Goal: Task Accomplishment & Management: Manage account settings

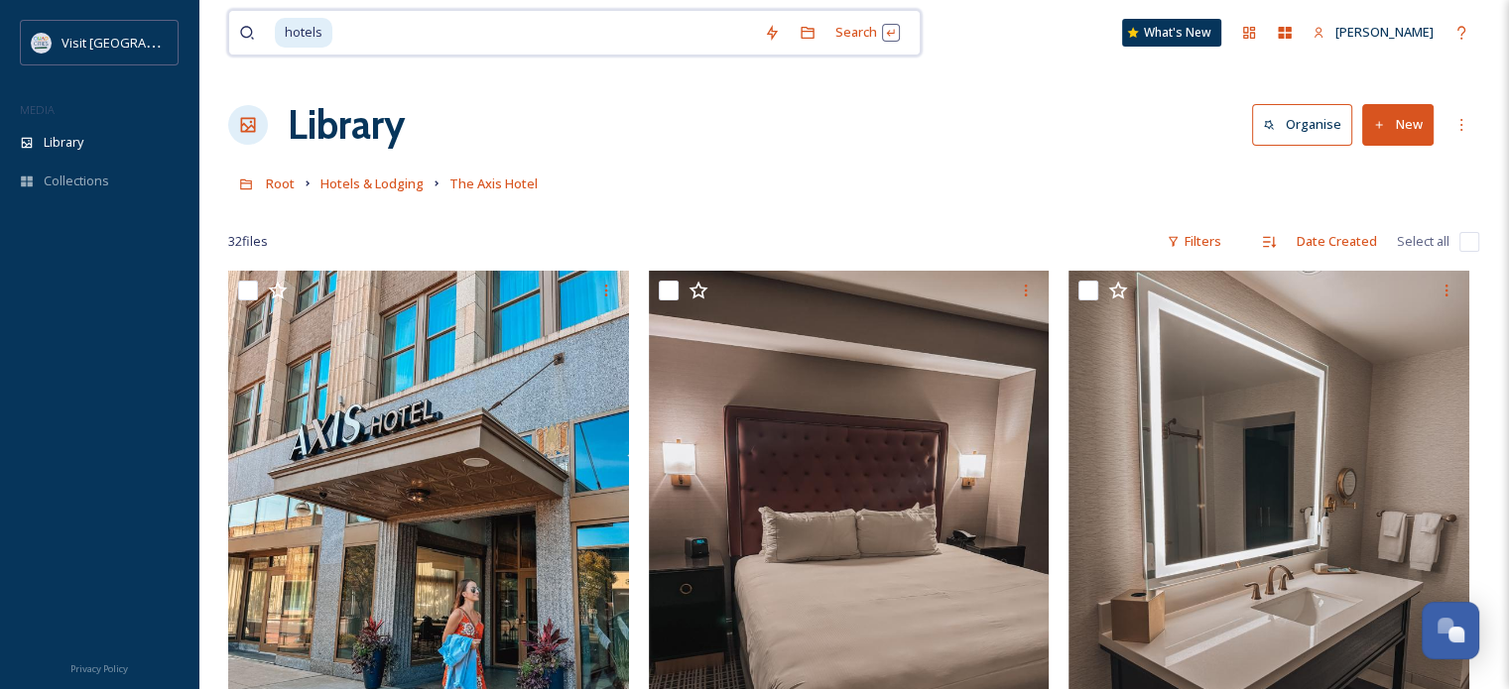
click at [398, 38] on input at bounding box center [544, 33] width 420 height 44
click at [372, 182] on span "Hotels & Lodging" at bounding box center [371, 184] width 103 height 18
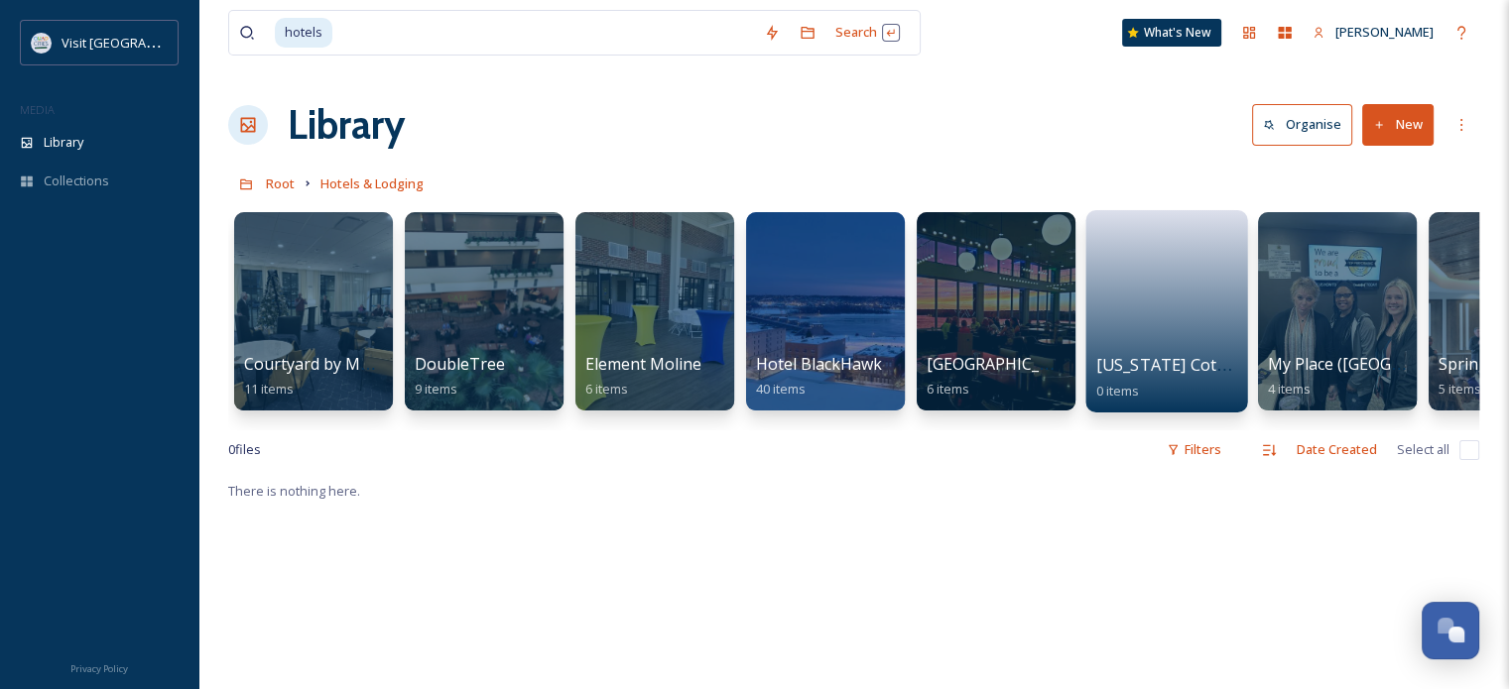
click at [1130, 304] on link at bounding box center [1167, 286] width 142 height 133
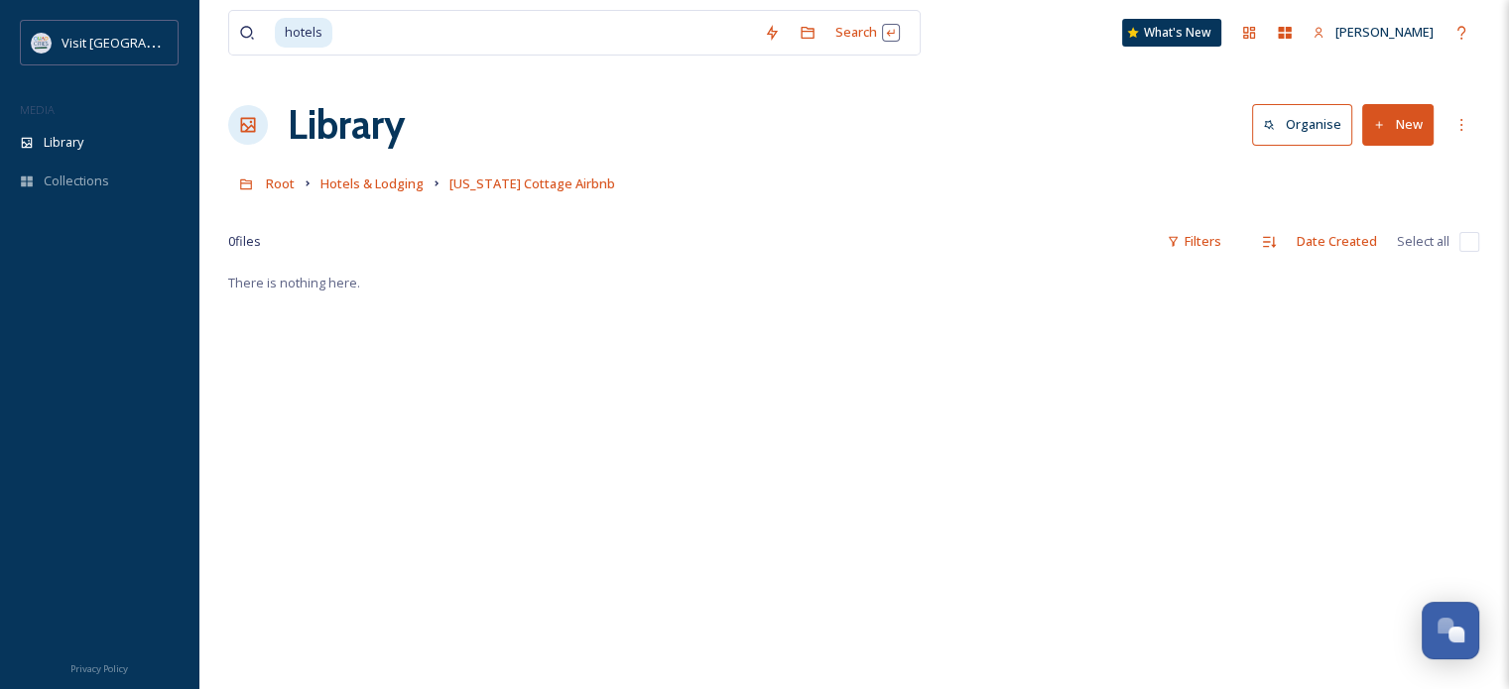
click at [1411, 121] on button "New" at bounding box center [1397, 124] width 71 height 41
click at [1402, 170] on span "File Upload" at bounding box center [1388, 171] width 65 height 19
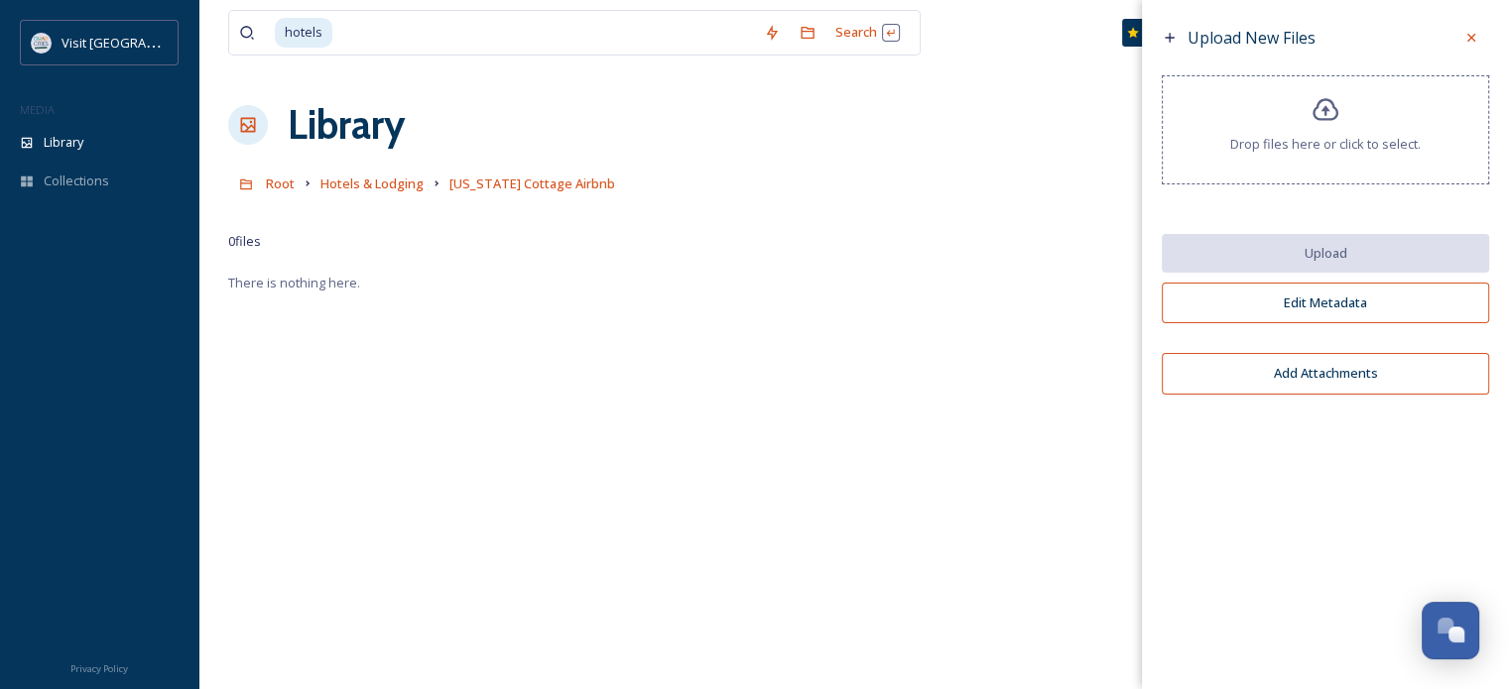
click at [1344, 101] on div "Drop files here or click to select." at bounding box center [1325, 129] width 327 height 109
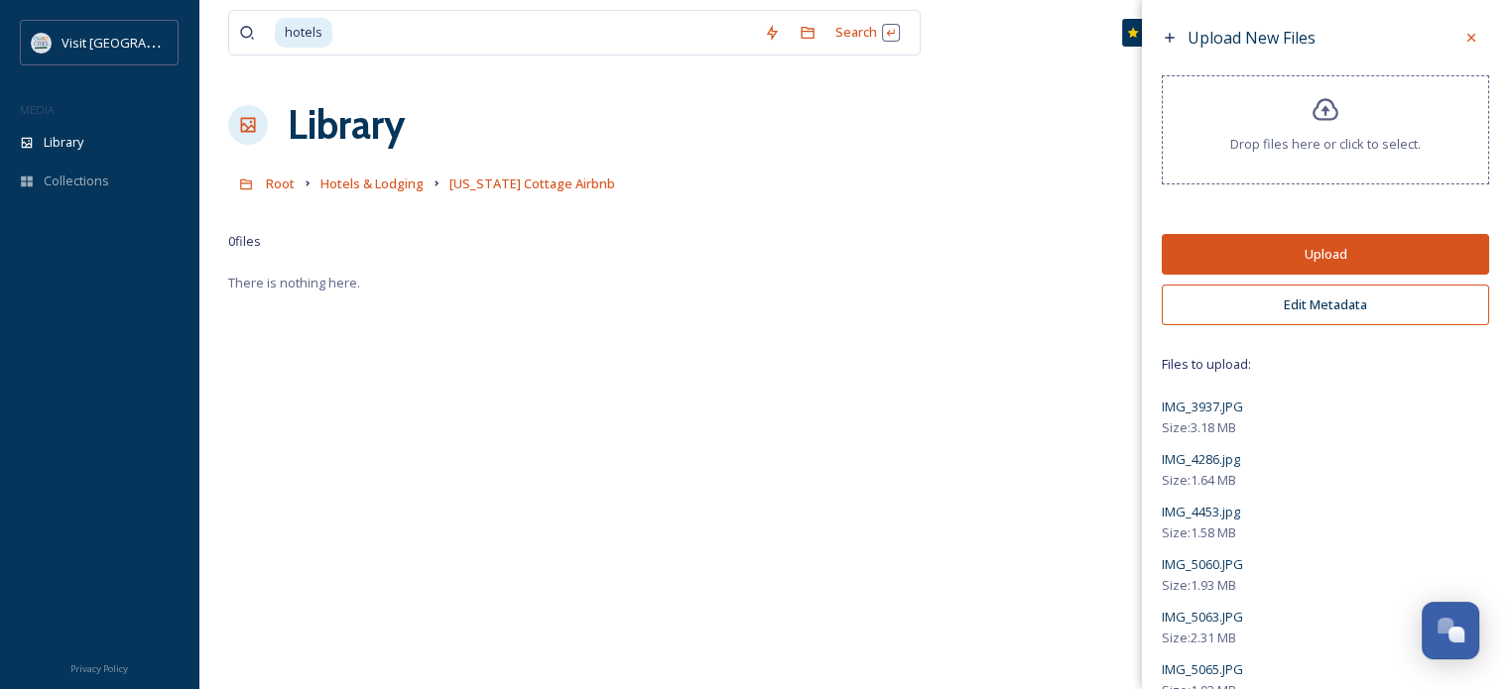
click at [1319, 251] on button "Upload" at bounding box center [1325, 254] width 327 height 41
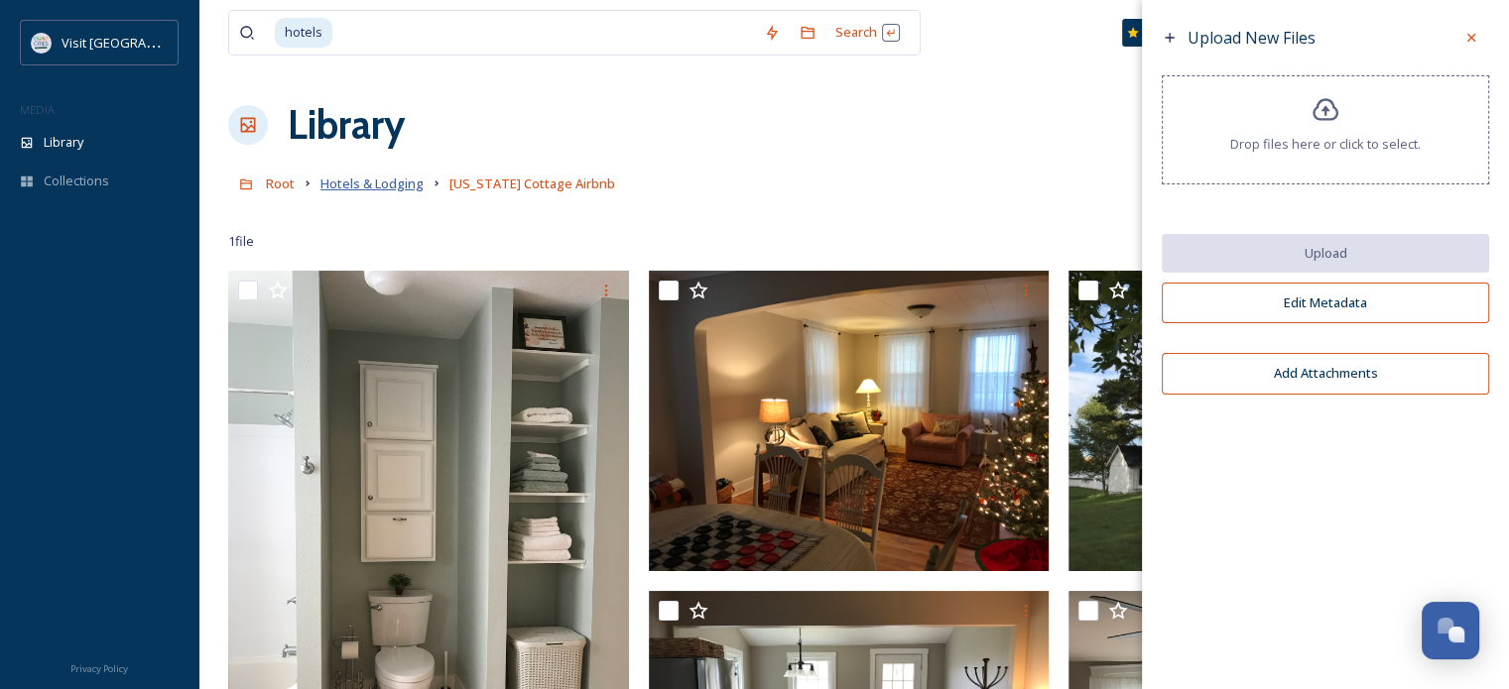
click at [385, 187] on span "Hotels & Lodging" at bounding box center [371, 184] width 103 height 18
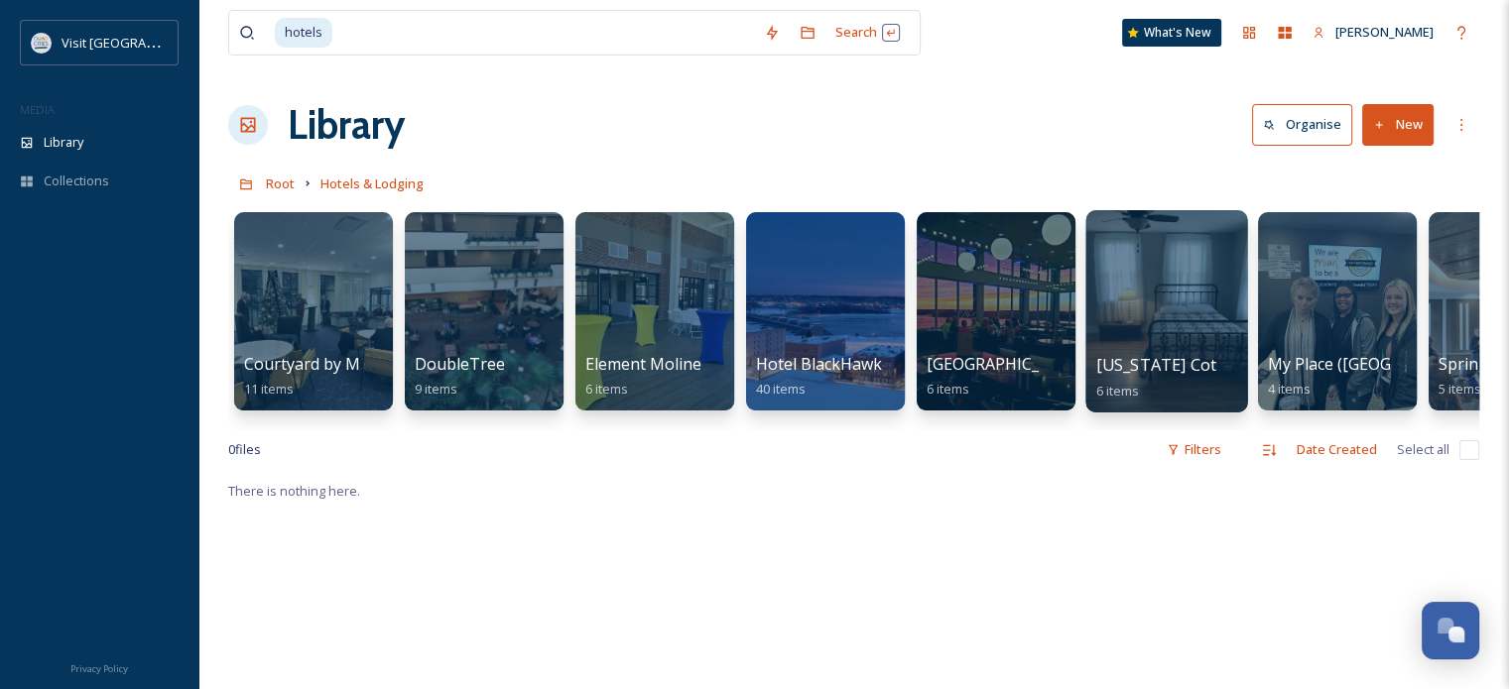
click at [1164, 322] on div at bounding box center [1166, 311] width 162 height 202
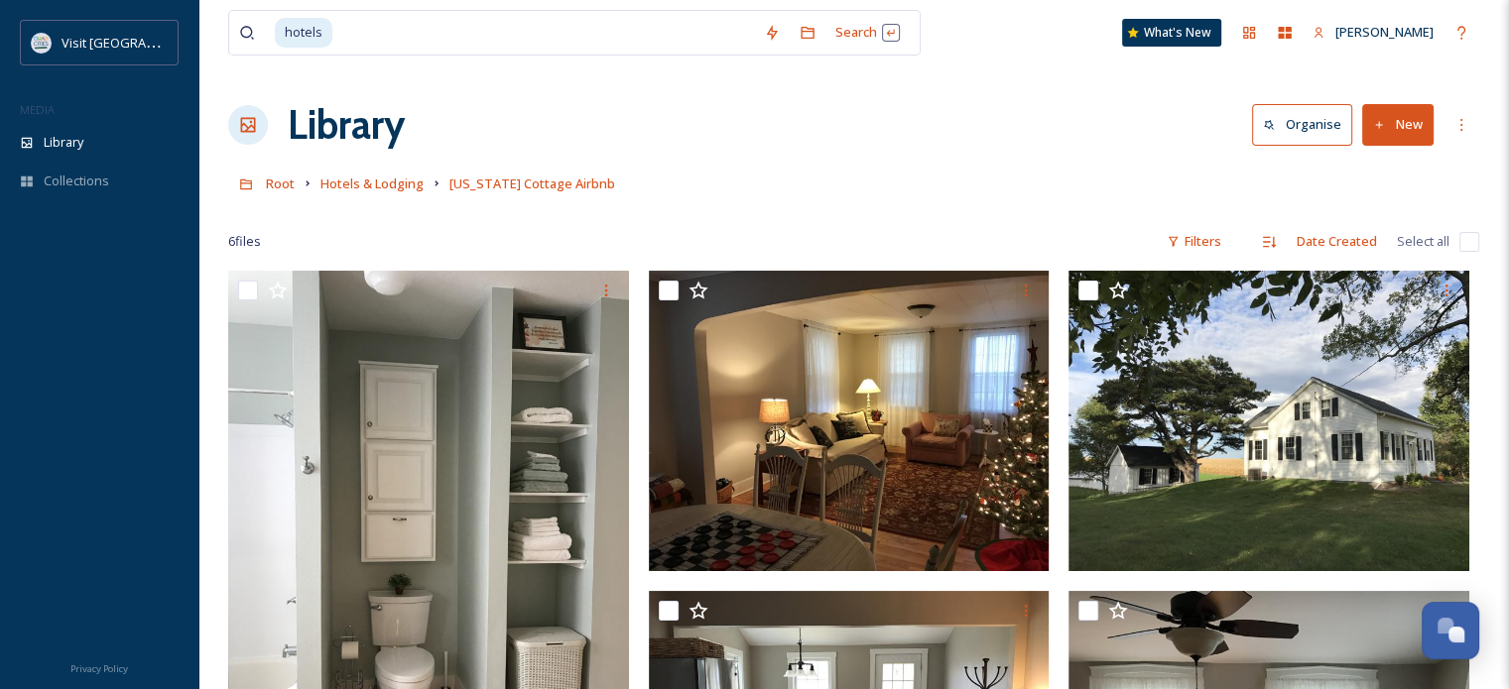
drag, startPoint x: 514, startPoint y: 186, endPoint x: 919, endPoint y: 178, distance: 404.8
click at [919, 178] on div "Root Hotels & Lodging [US_STATE] Cottage Airbnb" at bounding box center [853, 184] width 1251 height 38
click at [507, 189] on span "[US_STATE] Cottage Airbnb" at bounding box center [532, 184] width 166 height 18
drag, startPoint x: 507, startPoint y: 189, endPoint x: 1464, endPoint y: 127, distance: 959.4
click at [1467, 126] on icon at bounding box center [1461, 125] width 16 height 16
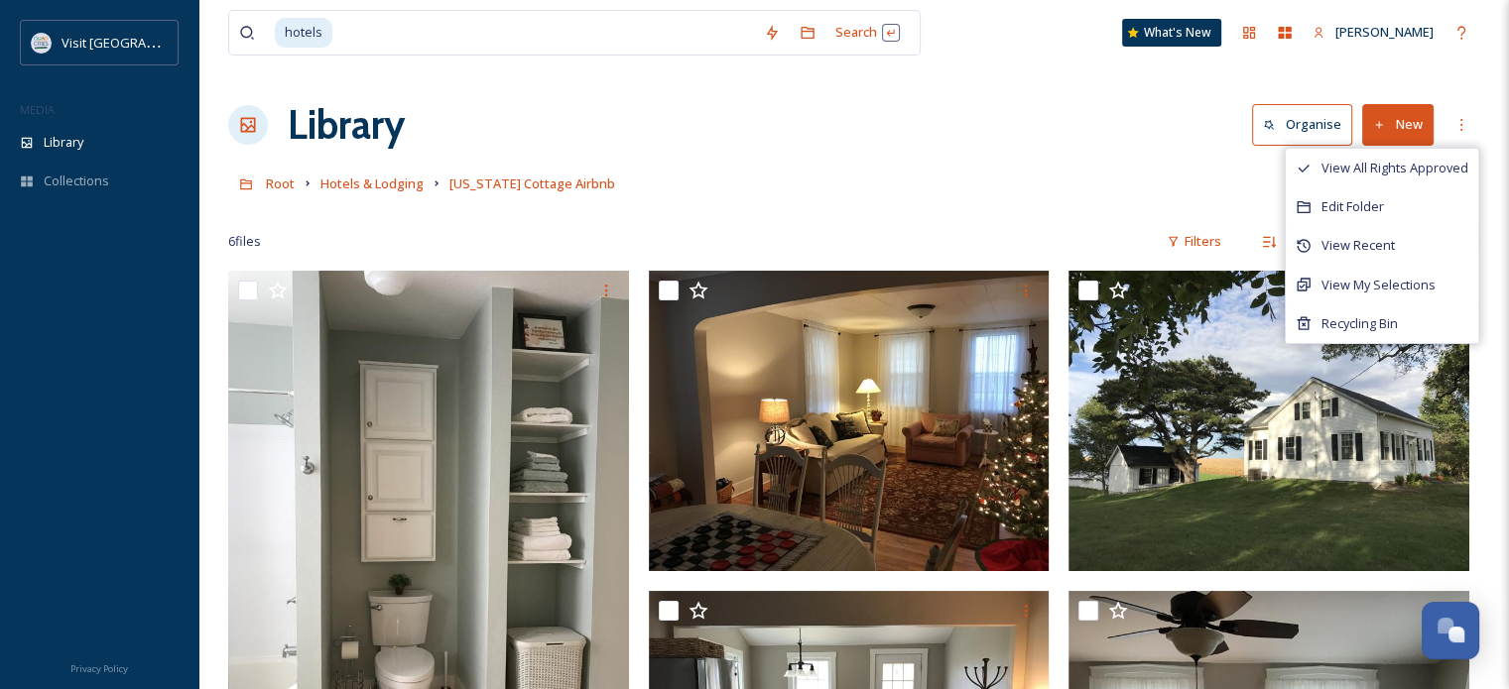
click at [923, 170] on div "Root Hotels & Lodging [US_STATE] Cottage Airbnb" at bounding box center [853, 184] width 1251 height 38
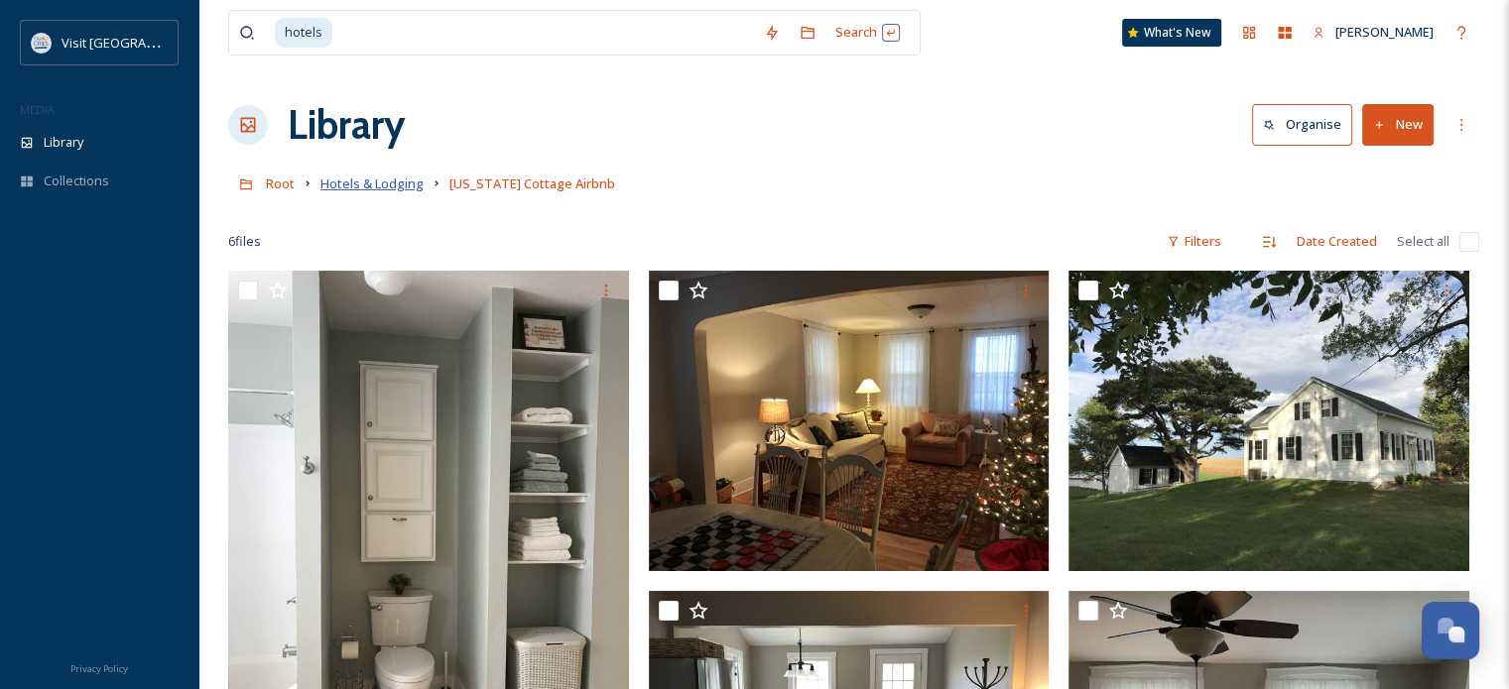
click at [380, 189] on span "Hotels & Lodging" at bounding box center [371, 184] width 103 height 18
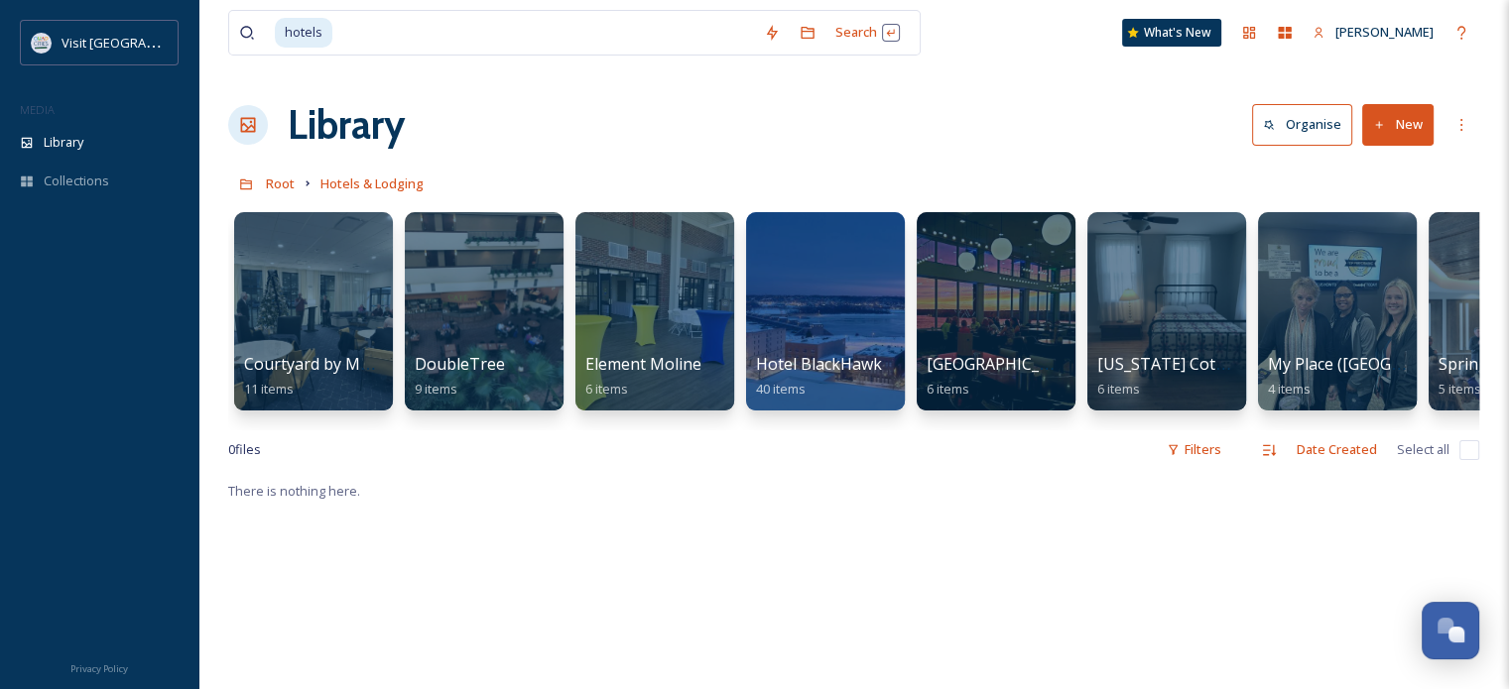
click at [1406, 122] on button "New" at bounding box center [1397, 124] width 71 height 41
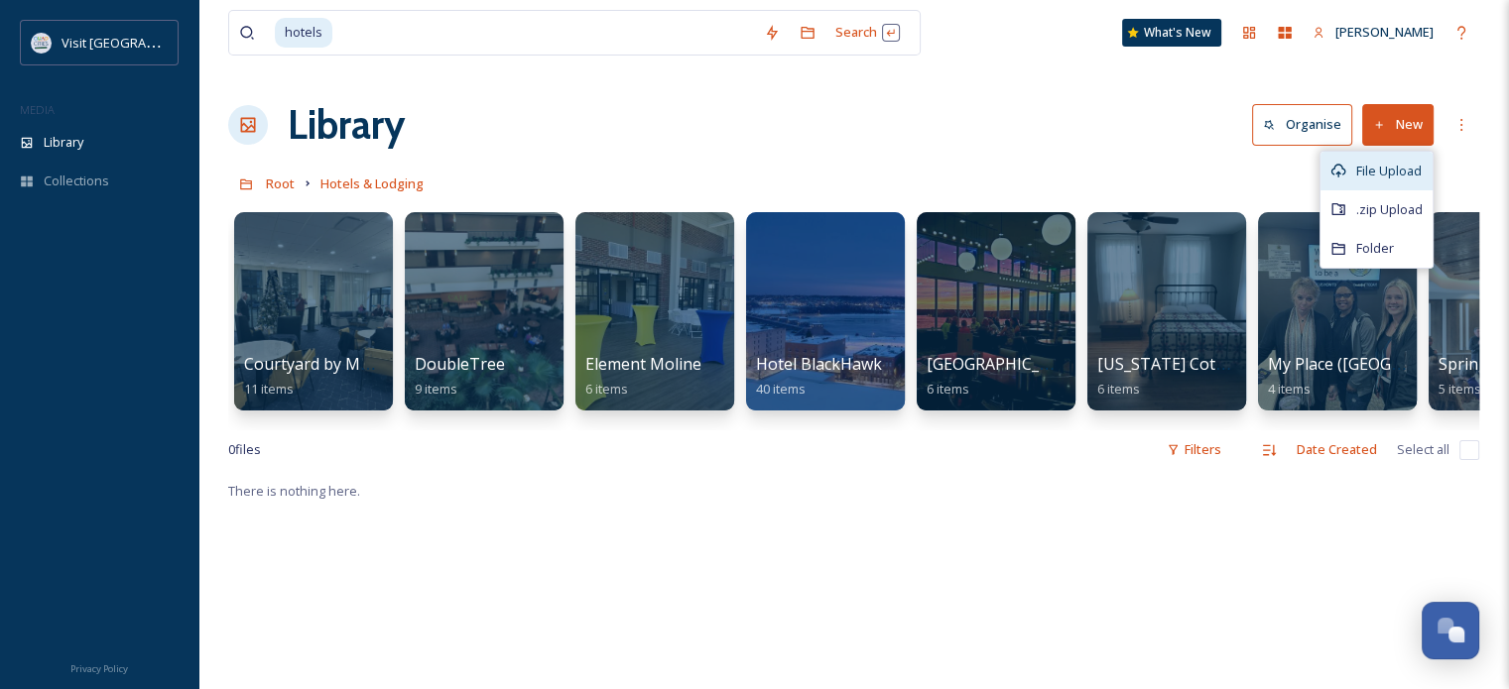
click at [1393, 166] on span "File Upload" at bounding box center [1388, 171] width 65 height 19
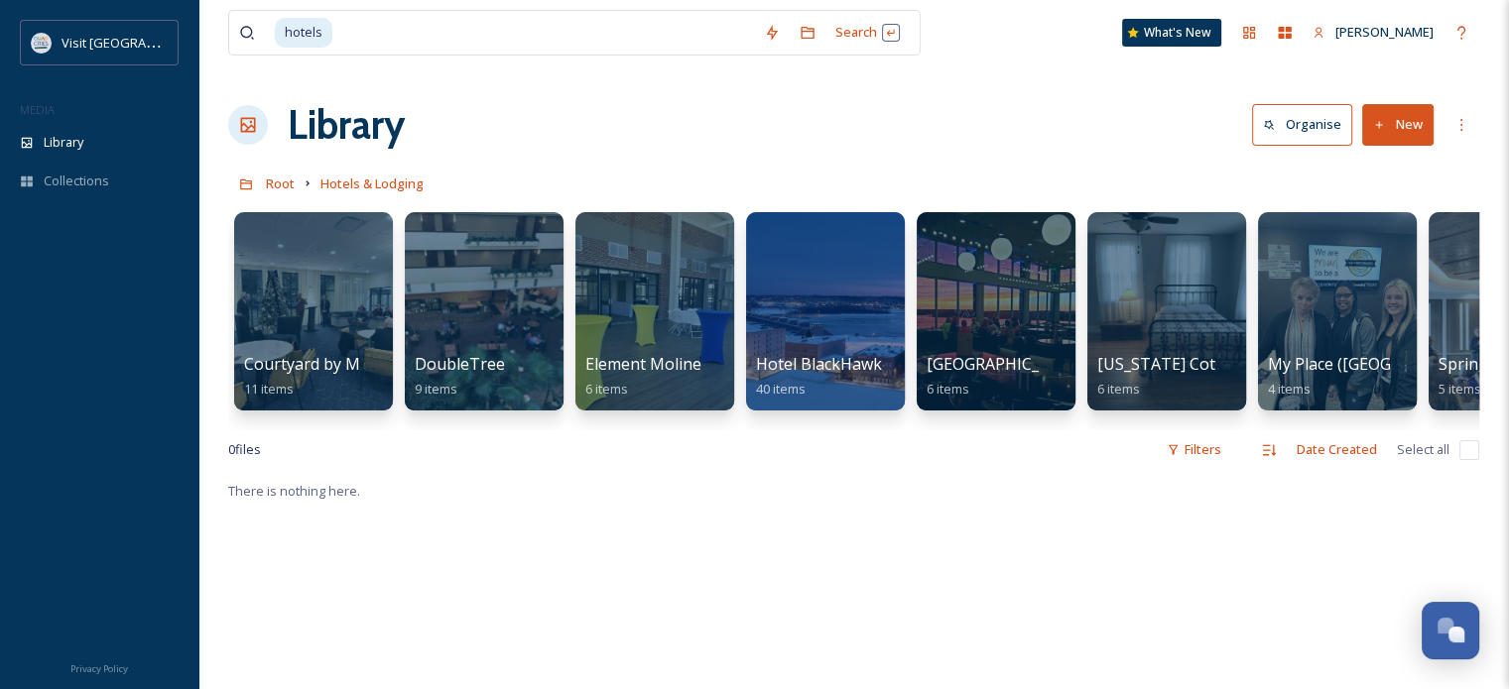
click at [1414, 118] on button "New" at bounding box center [1397, 124] width 71 height 41
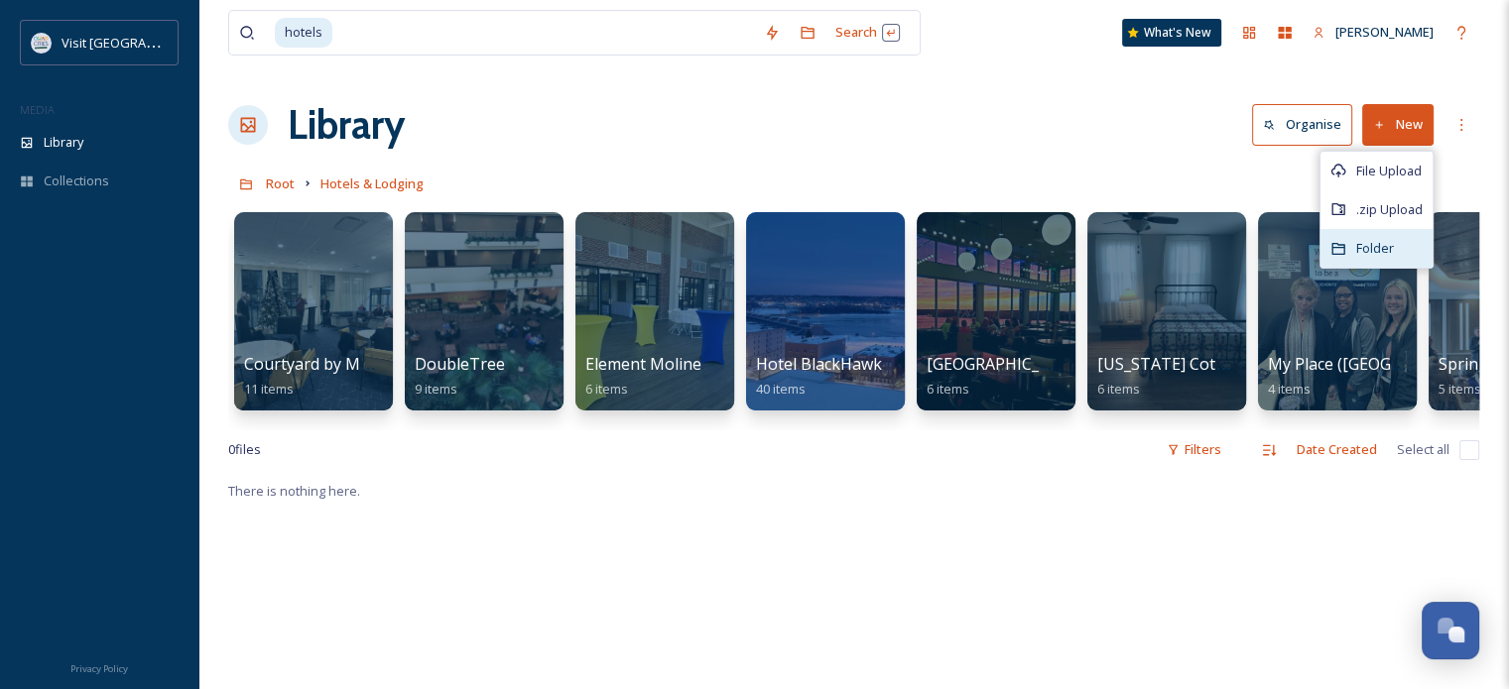
click at [1393, 250] on span "Folder" at bounding box center [1375, 248] width 38 height 19
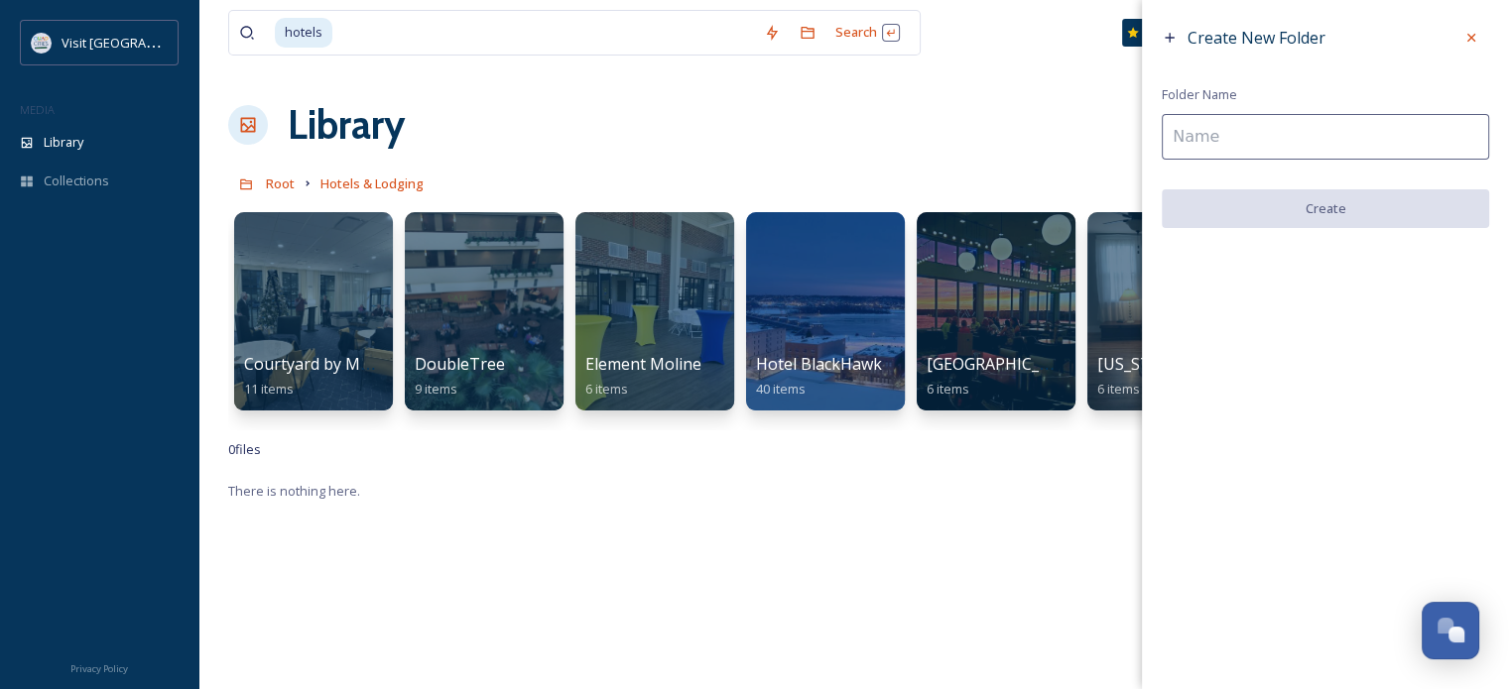
click at [1252, 139] on input at bounding box center [1325, 137] width 327 height 46
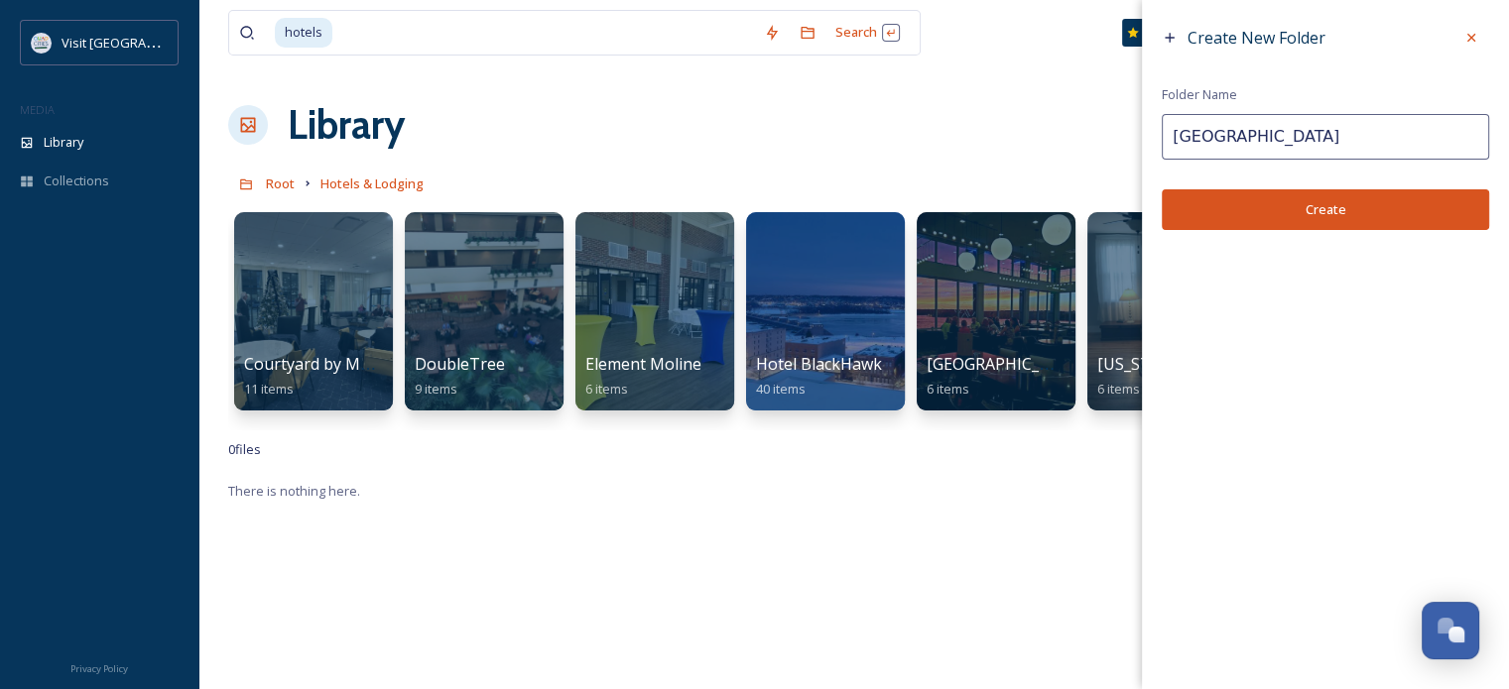
type input "[GEOGRAPHIC_DATA]"
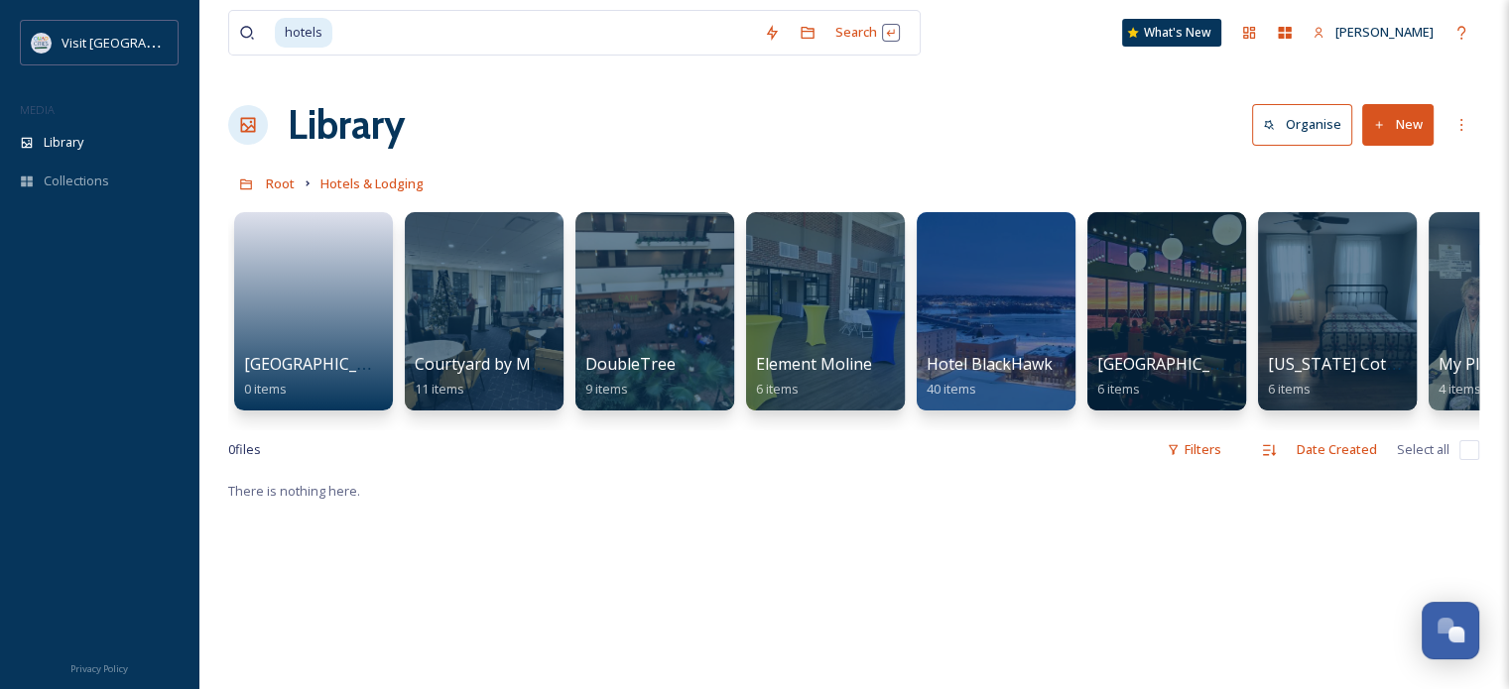
scroll to position [0, 797]
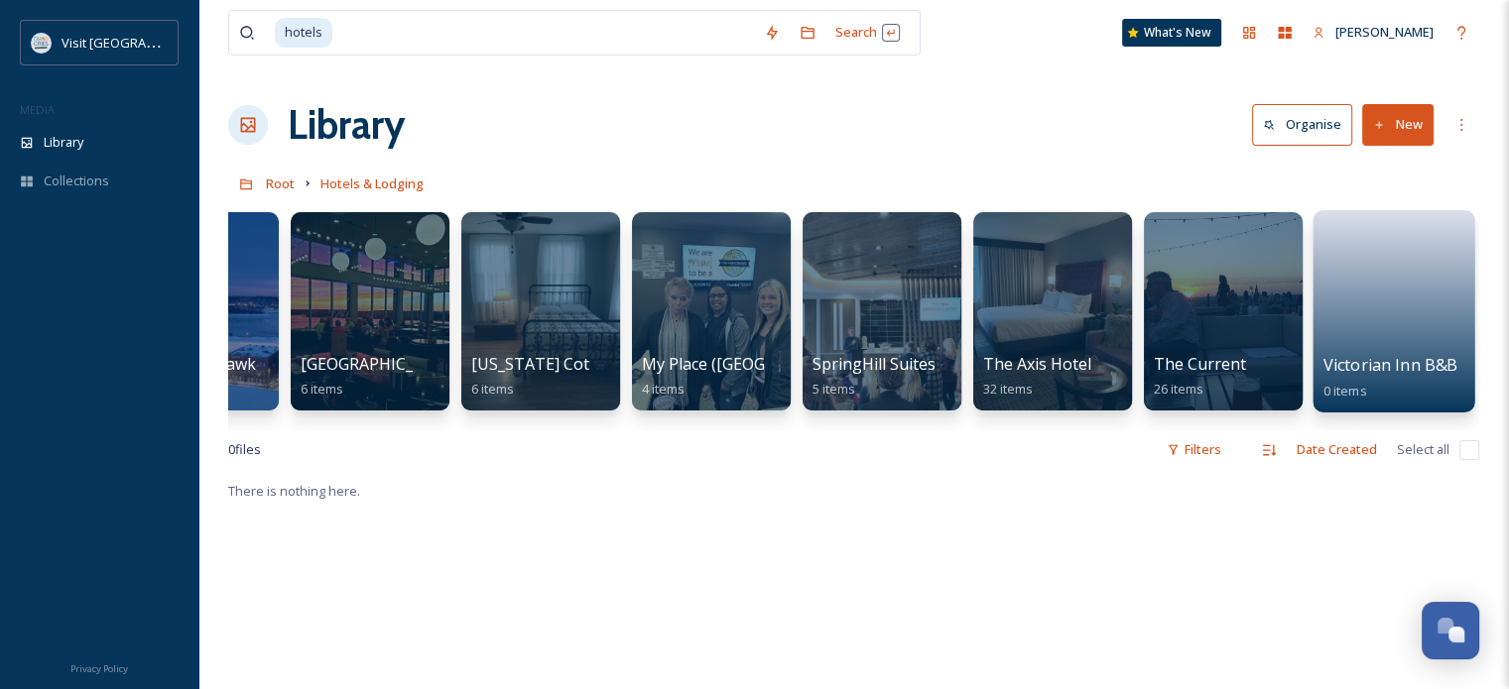
click at [1396, 311] on link at bounding box center [1394, 286] width 142 height 133
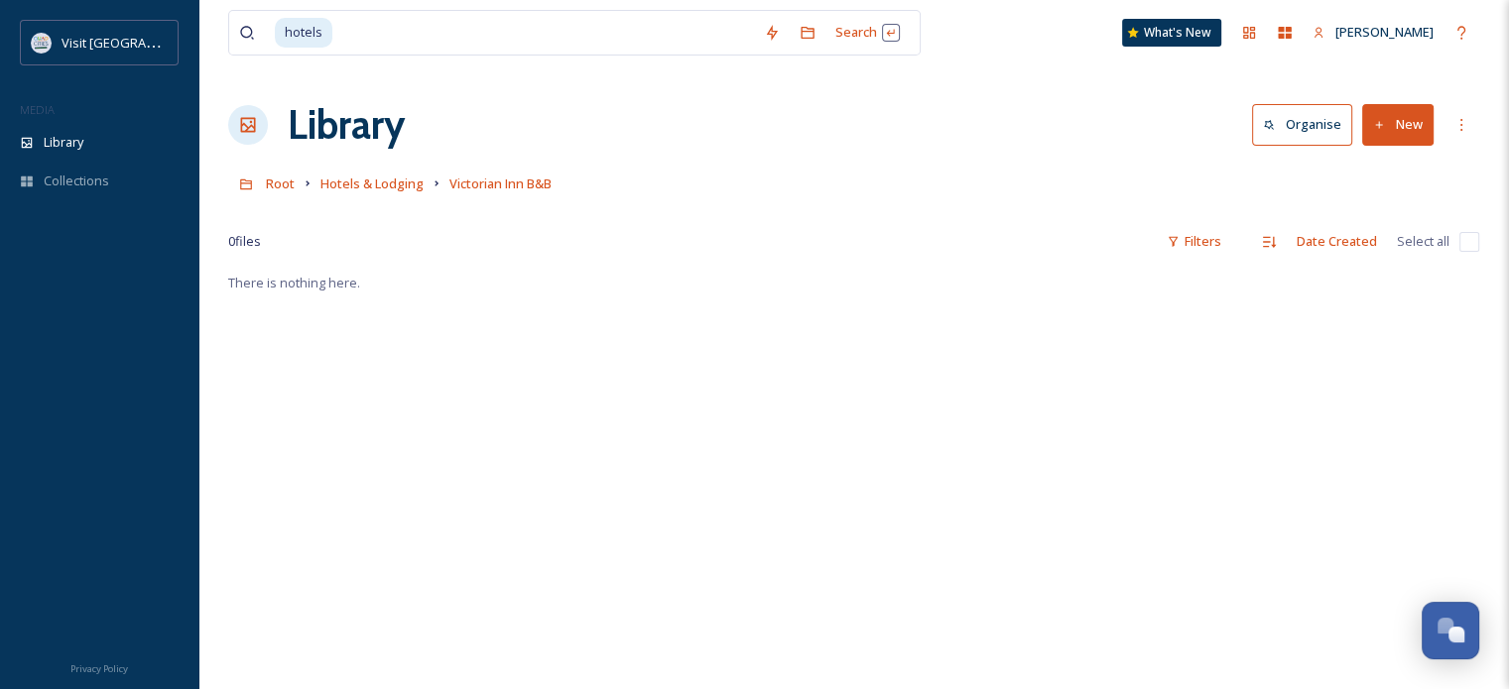
click at [1403, 125] on button "New" at bounding box center [1397, 124] width 71 height 41
click at [1401, 167] on span "File Upload" at bounding box center [1388, 171] width 65 height 19
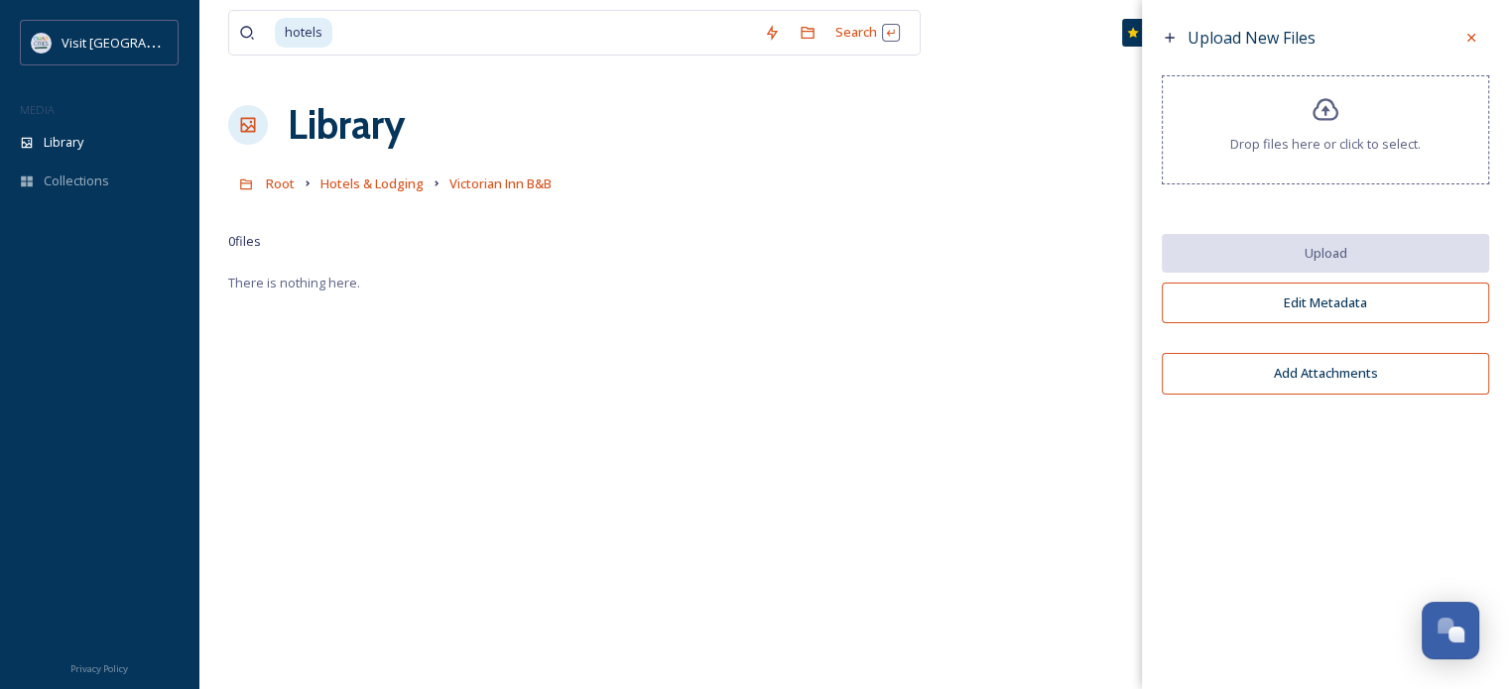
click at [1323, 112] on icon at bounding box center [1325, 110] width 29 height 29
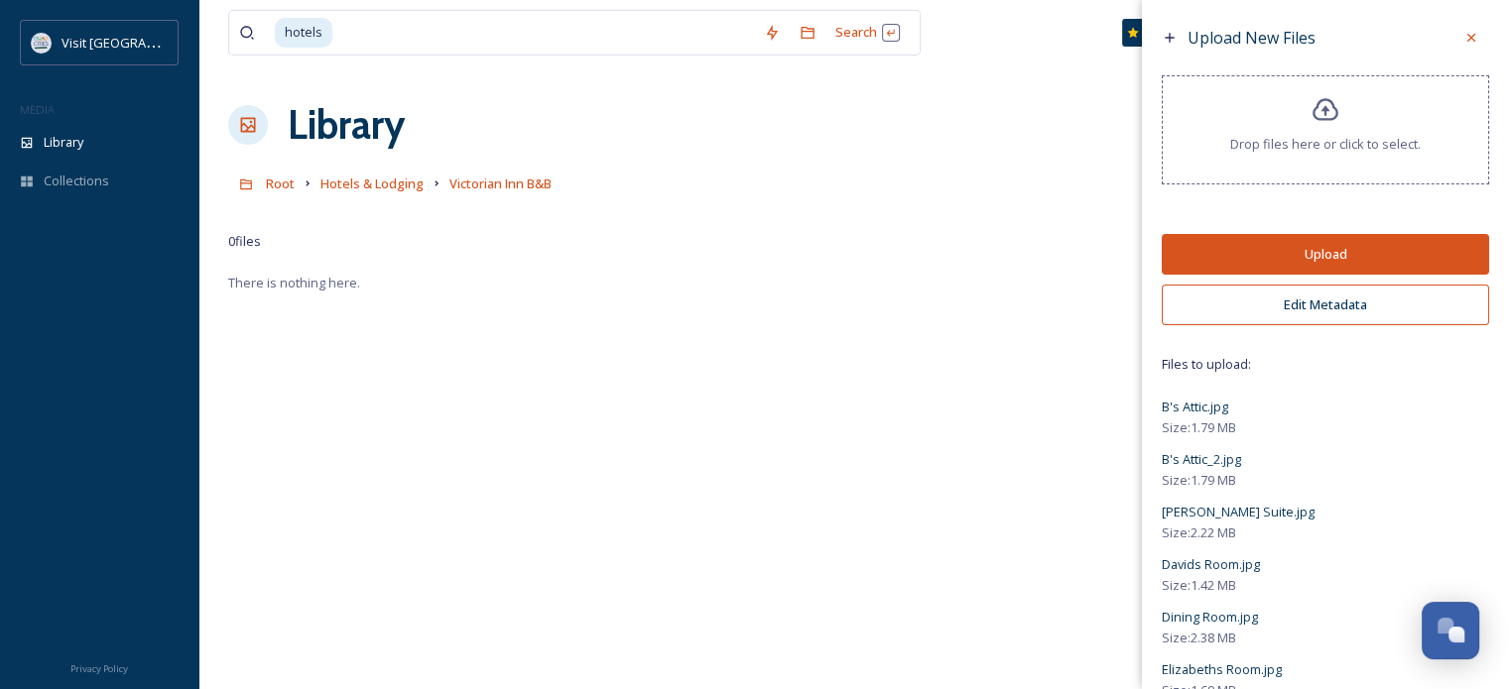
click at [1333, 249] on button "Upload" at bounding box center [1325, 254] width 327 height 41
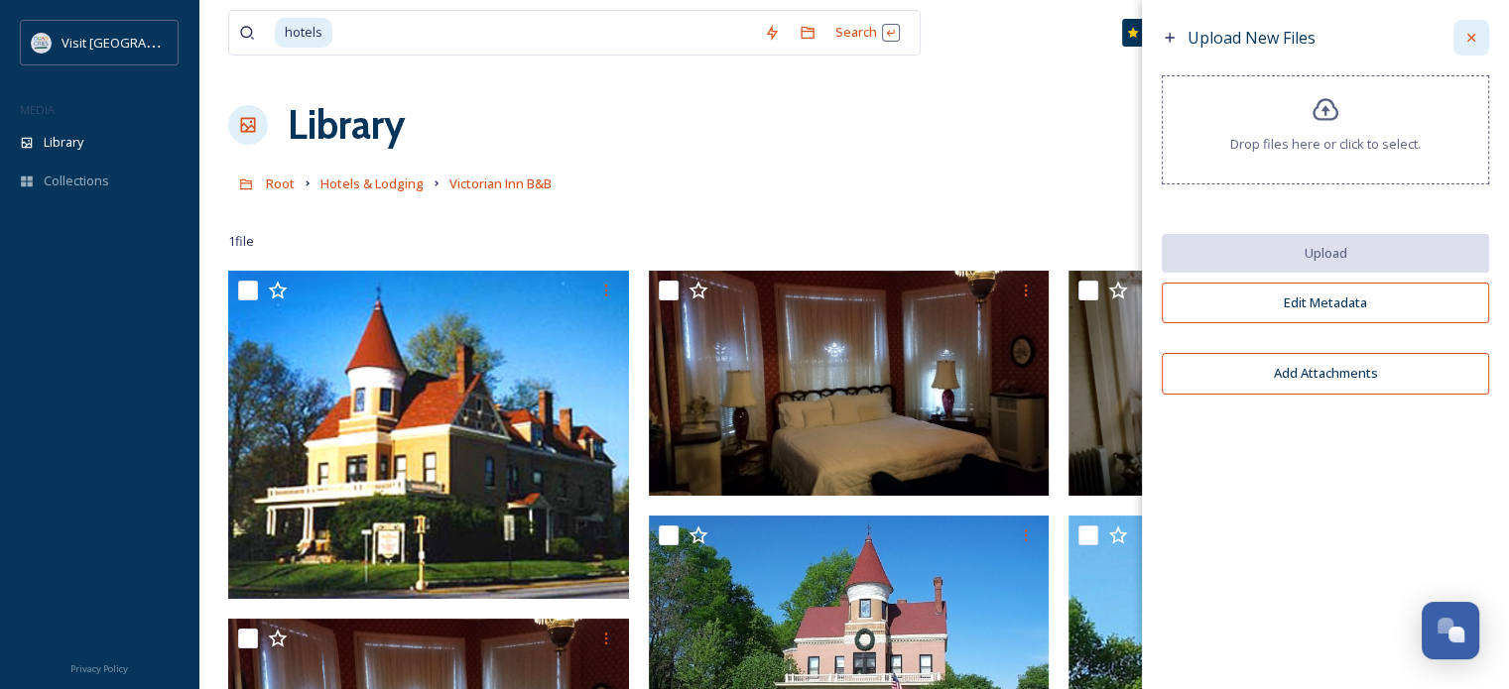
click at [1474, 33] on icon at bounding box center [1471, 38] width 16 height 16
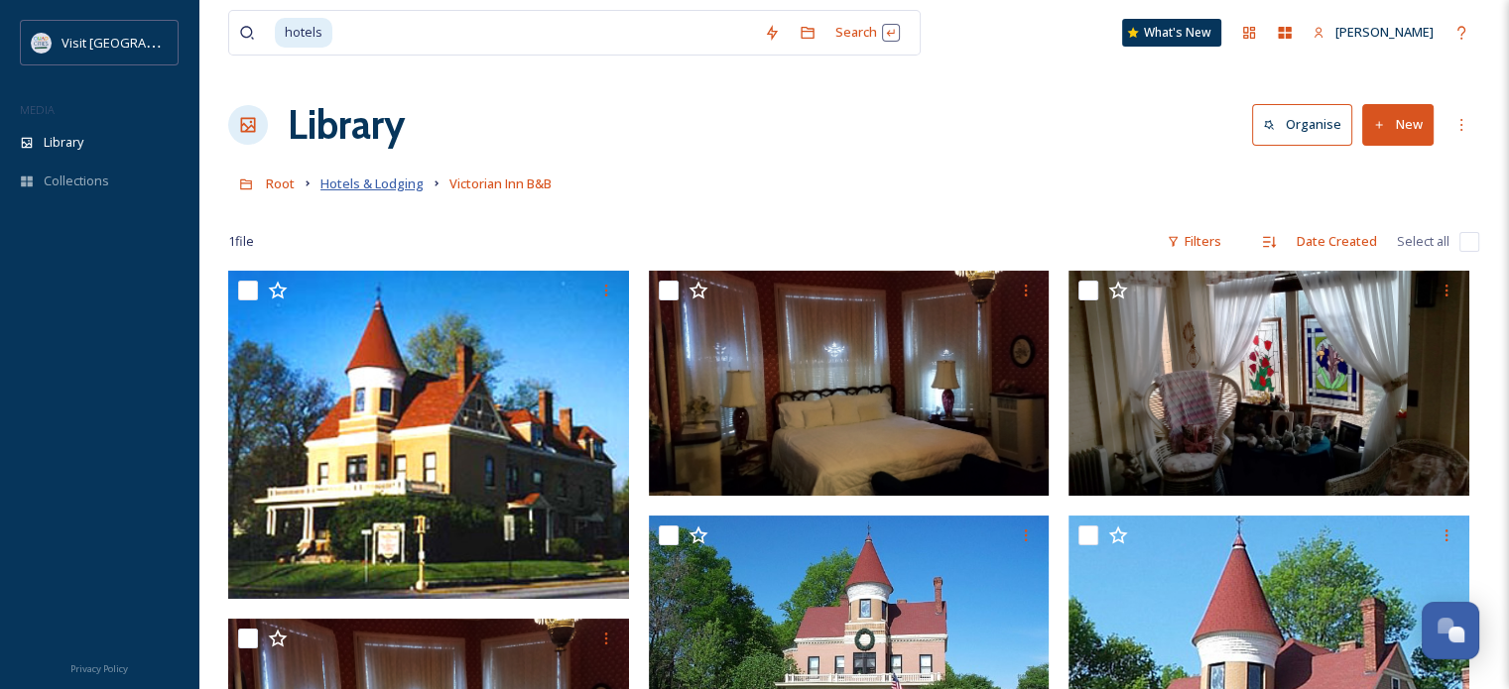
click at [365, 183] on span "Hotels & Lodging" at bounding box center [371, 184] width 103 height 18
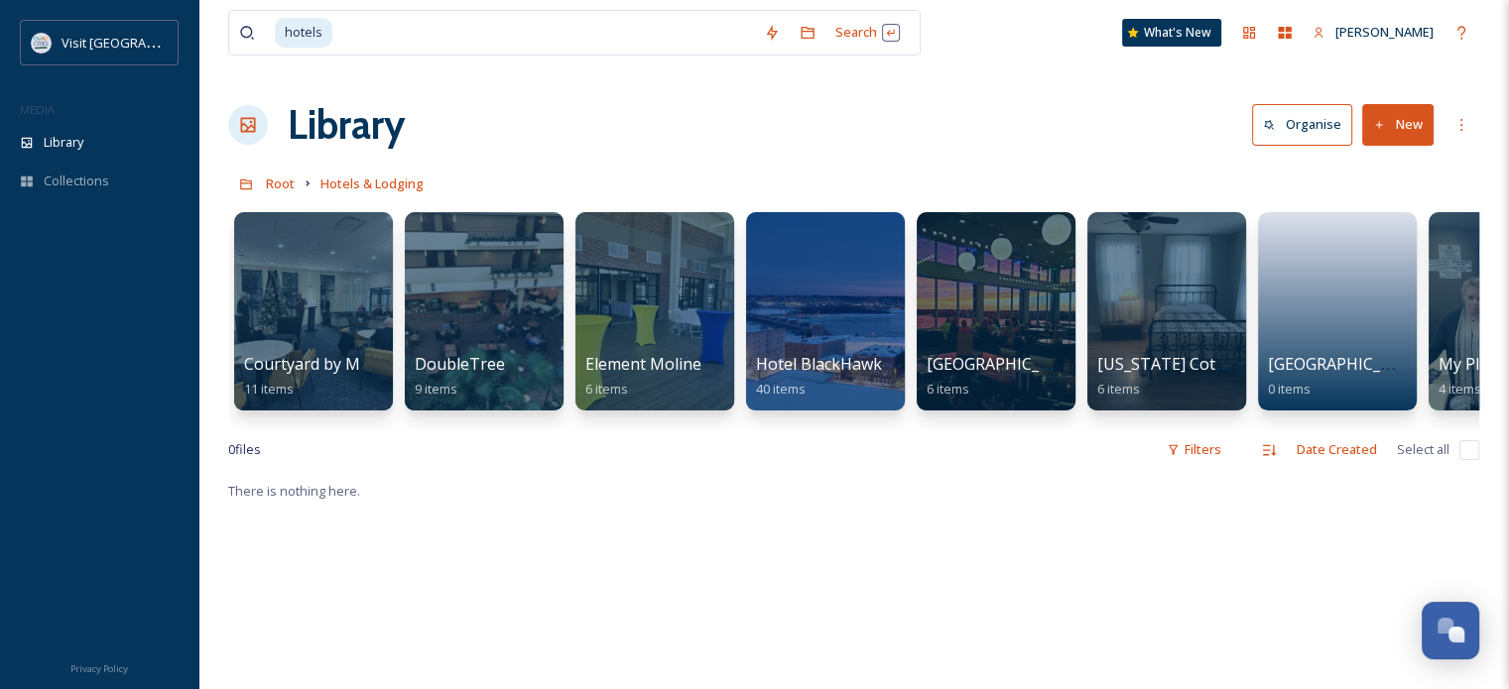
drag, startPoint x: 910, startPoint y: 446, endPoint x: 1072, endPoint y: 454, distance: 162.9
click at [1072, 454] on div "0 file s Filters Date Created Select all" at bounding box center [853, 450] width 1251 height 39
click at [1351, 312] on link at bounding box center [1338, 286] width 142 height 133
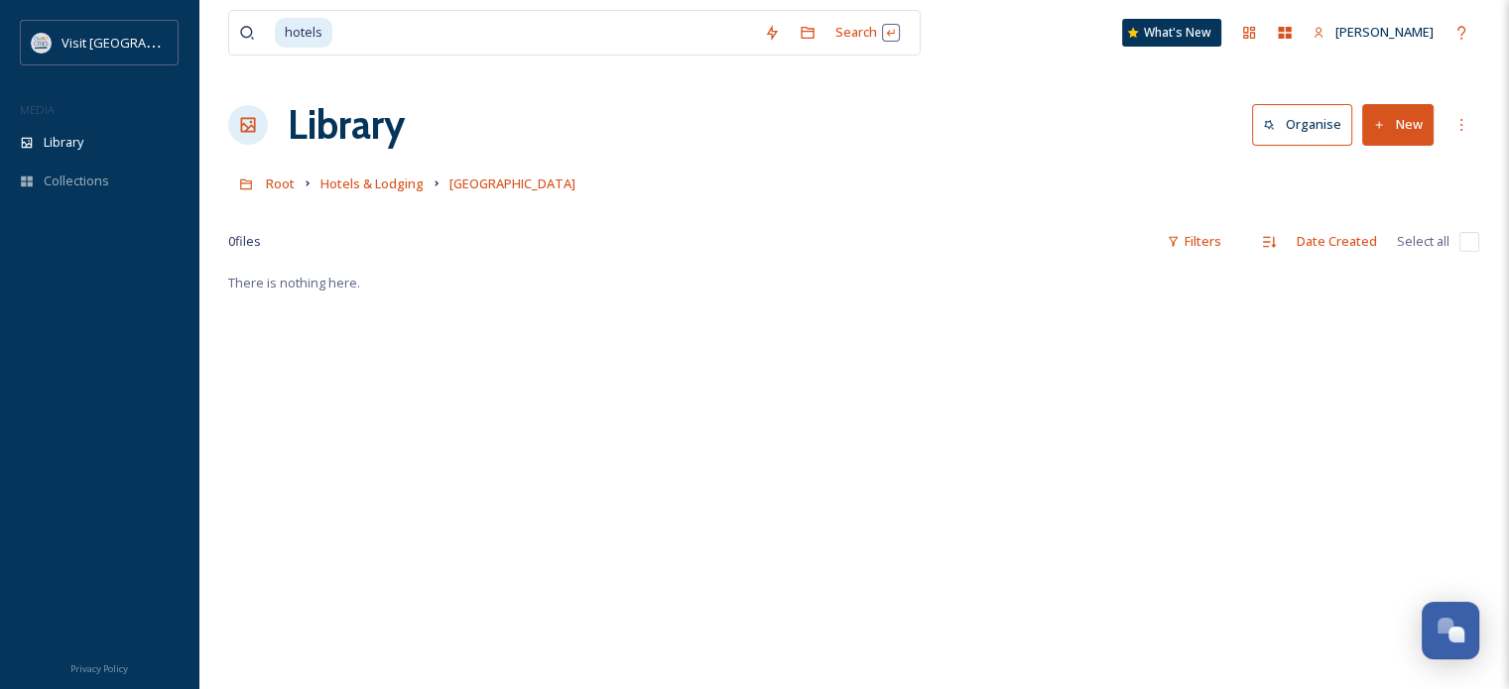
click at [1397, 125] on button "New" at bounding box center [1397, 124] width 71 height 41
click at [1395, 162] on span "File Upload" at bounding box center [1388, 171] width 65 height 19
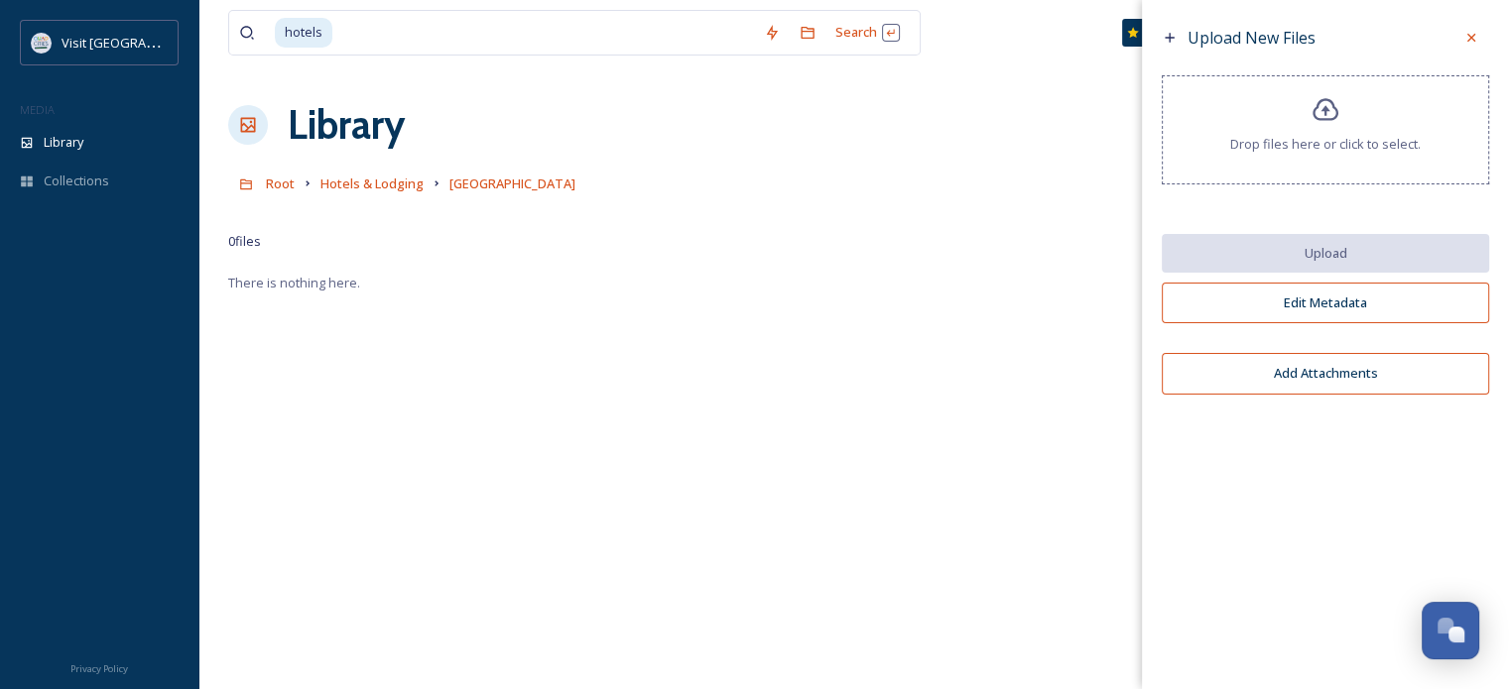
click at [1321, 119] on icon at bounding box center [1325, 109] width 26 height 23
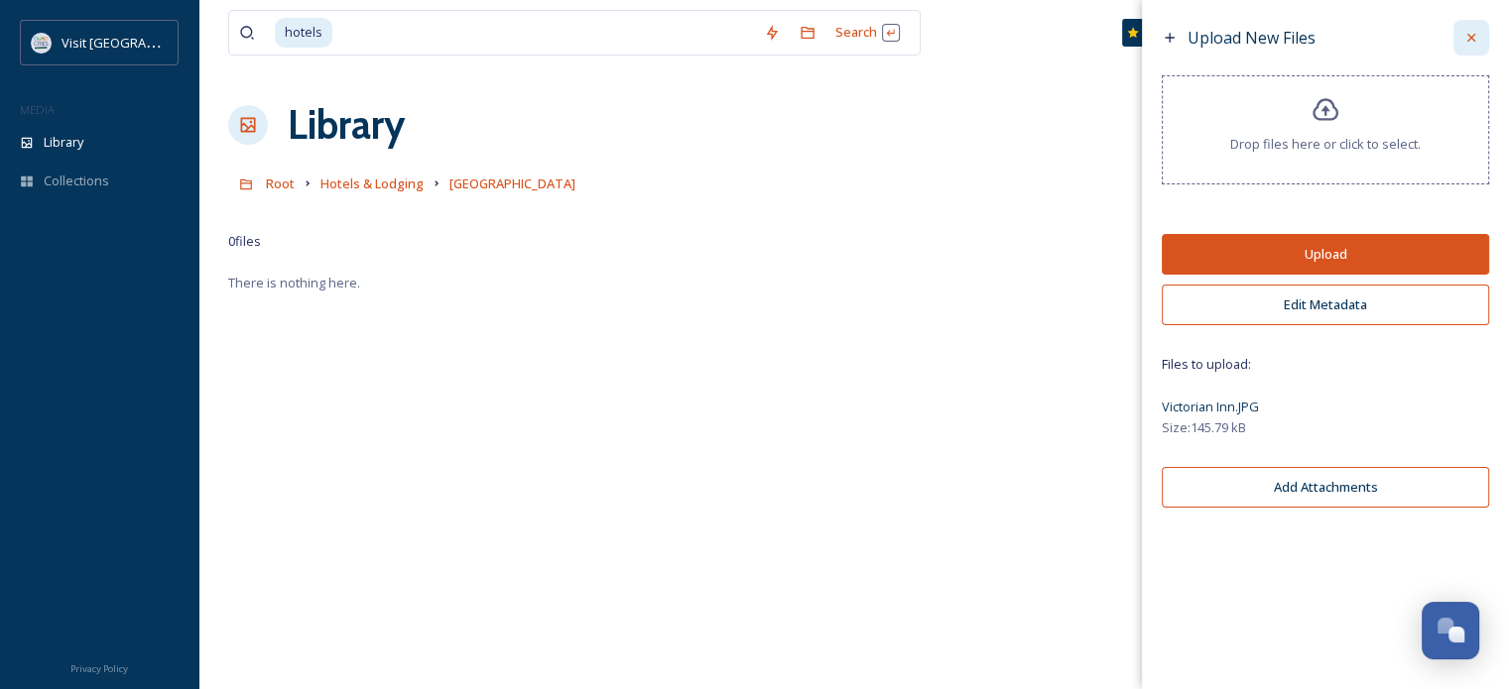
click at [1472, 38] on icon at bounding box center [1471, 38] width 16 height 16
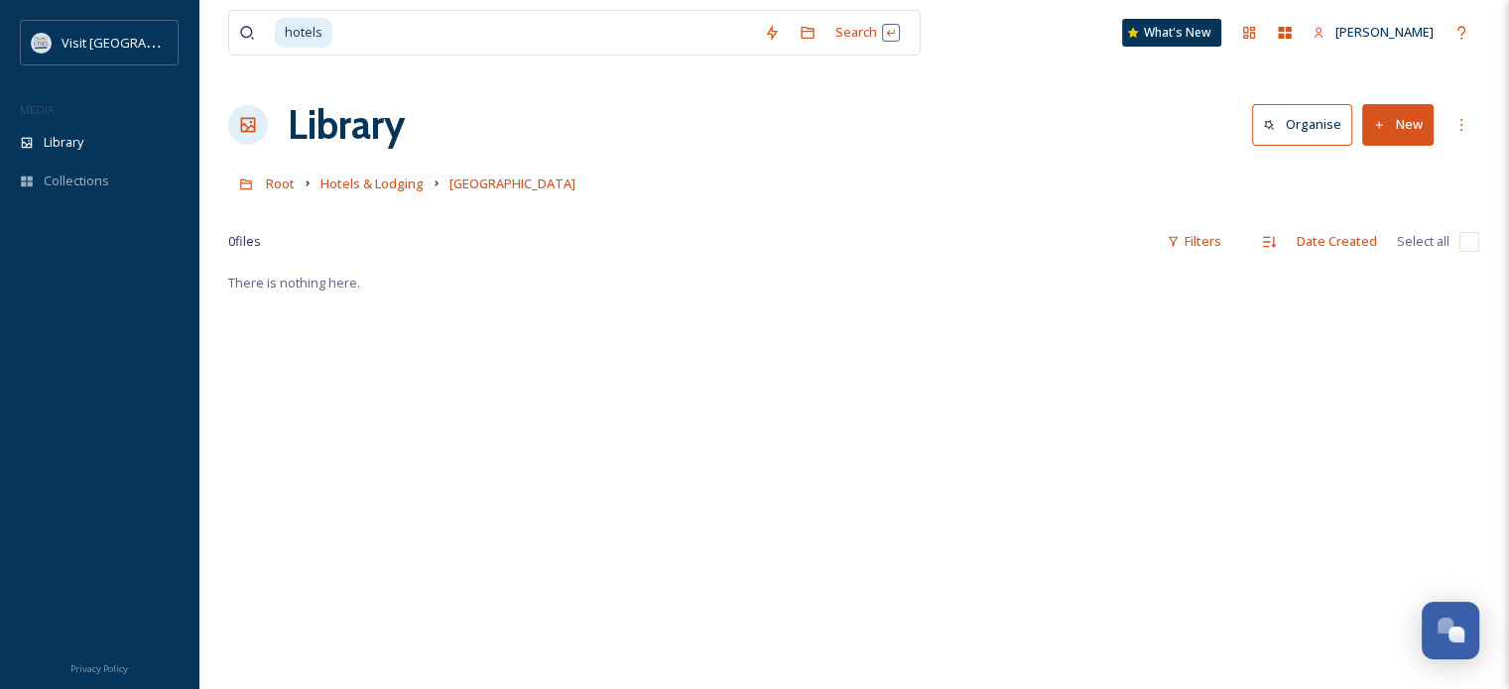
click at [1391, 119] on button "New" at bounding box center [1397, 124] width 71 height 41
click at [1370, 162] on span "File Upload" at bounding box center [1388, 171] width 65 height 19
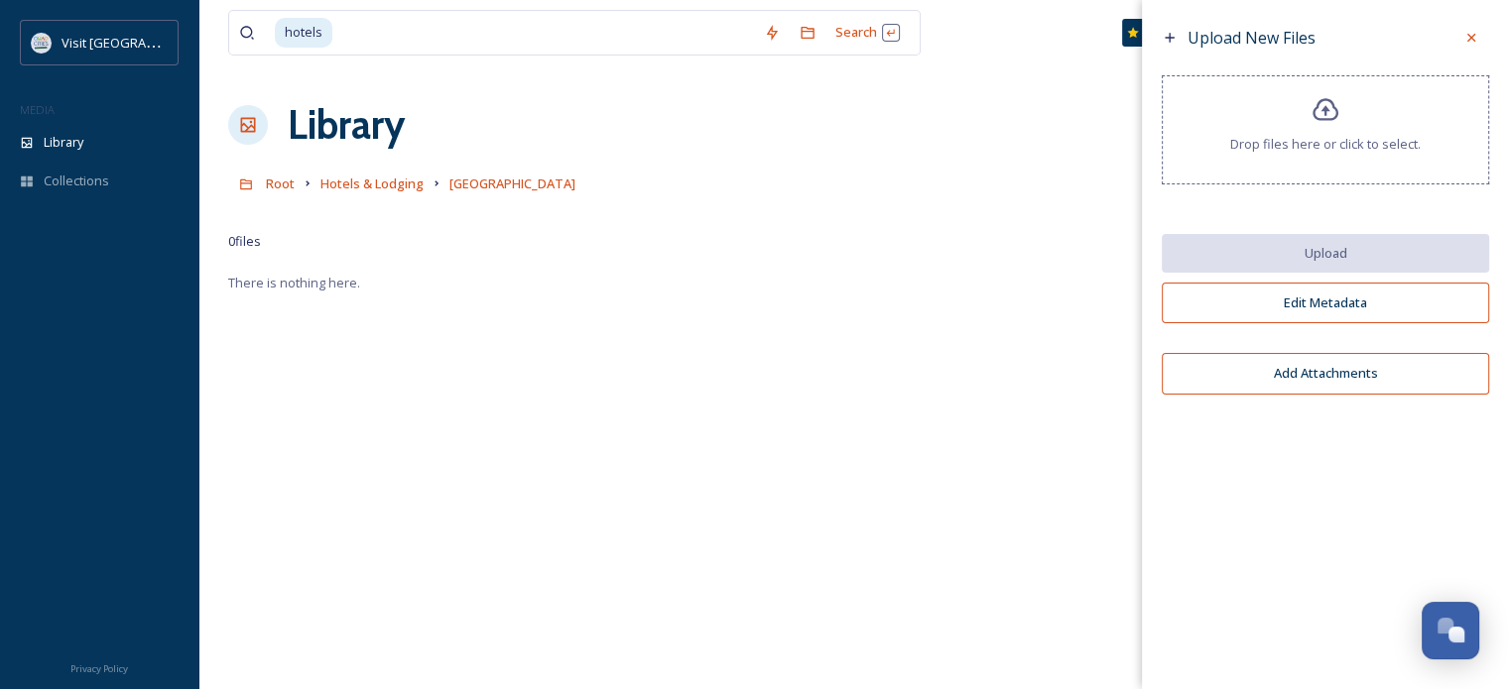
click at [1301, 129] on div "Drop files here or click to select." at bounding box center [1325, 129] width 327 height 109
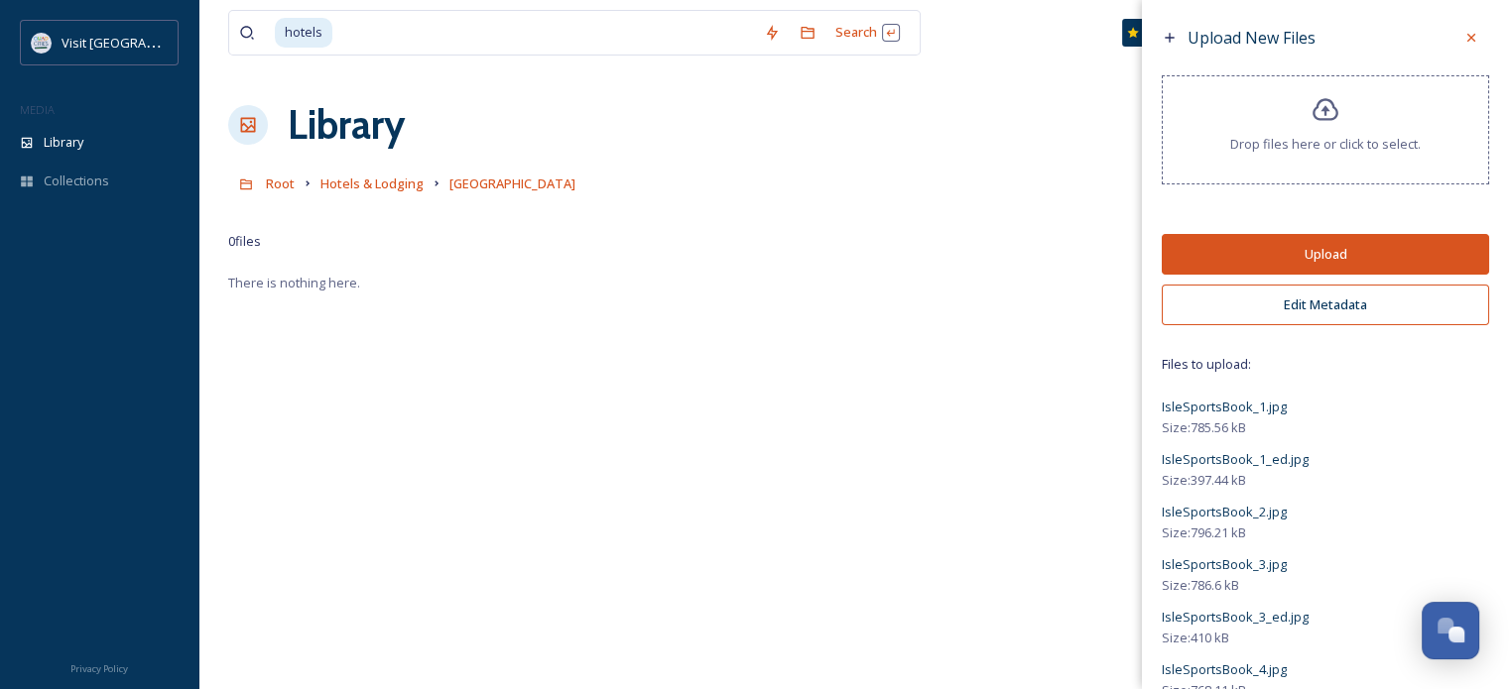
click at [1334, 256] on button "Upload" at bounding box center [1325, 254] width 327 height 41
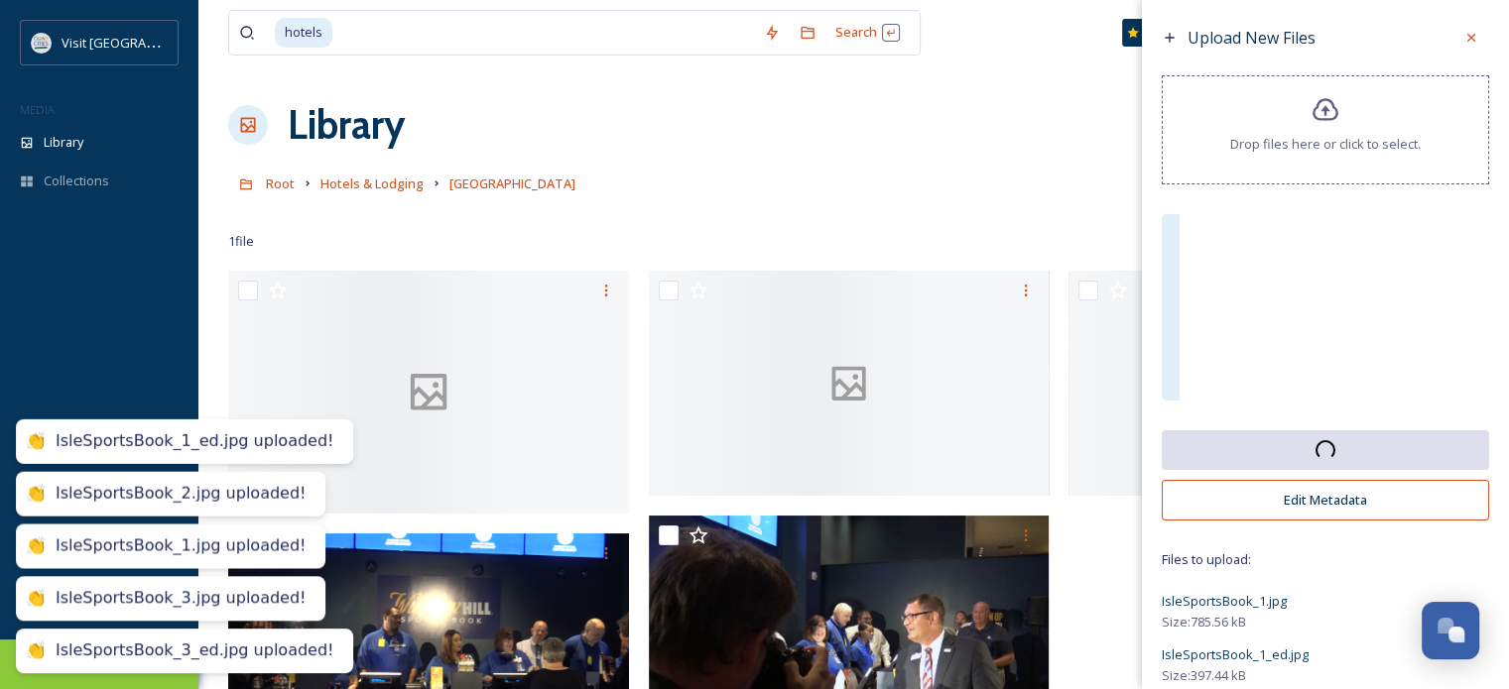
click at [1316, 119] on icon at bounding box center [1325, 109] width 26 height 23
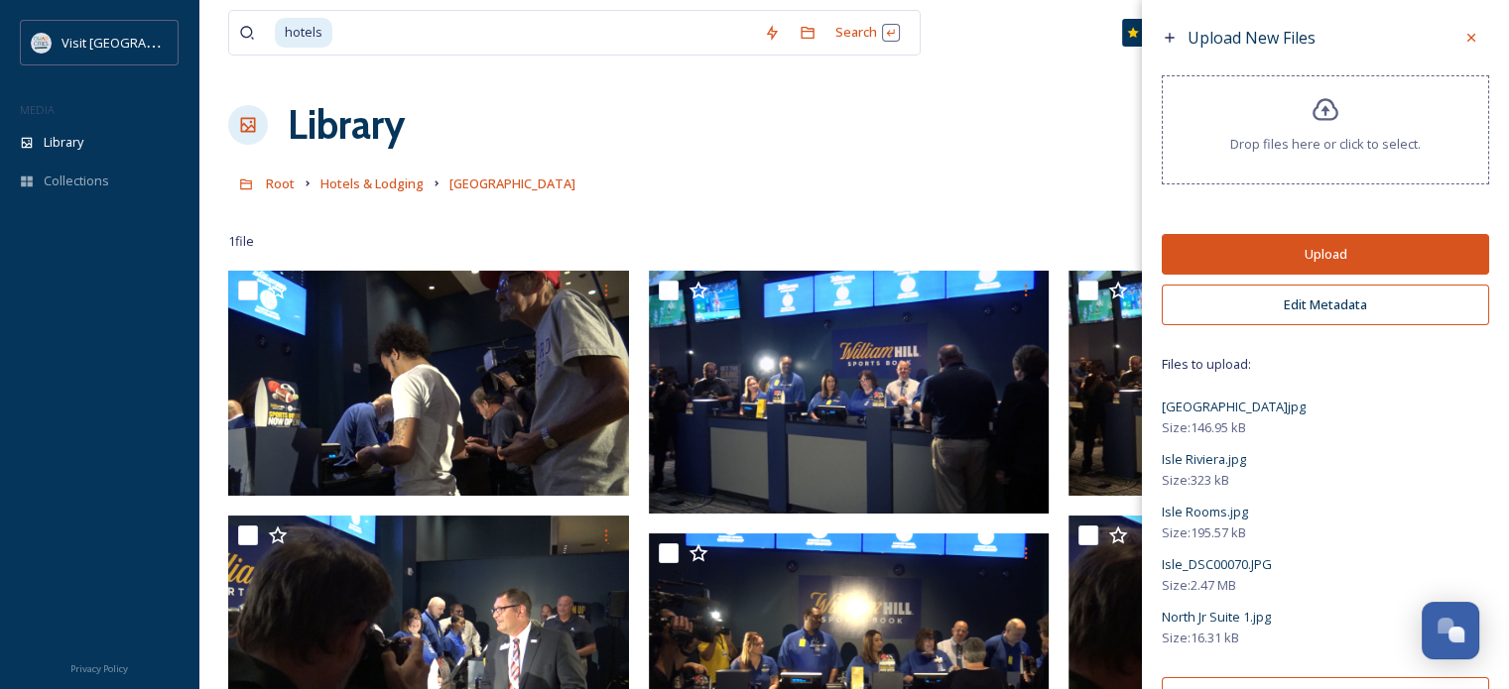
click at [1291, 251] on button "Upload" at bounding box center [1325, 254] width 327 height 41
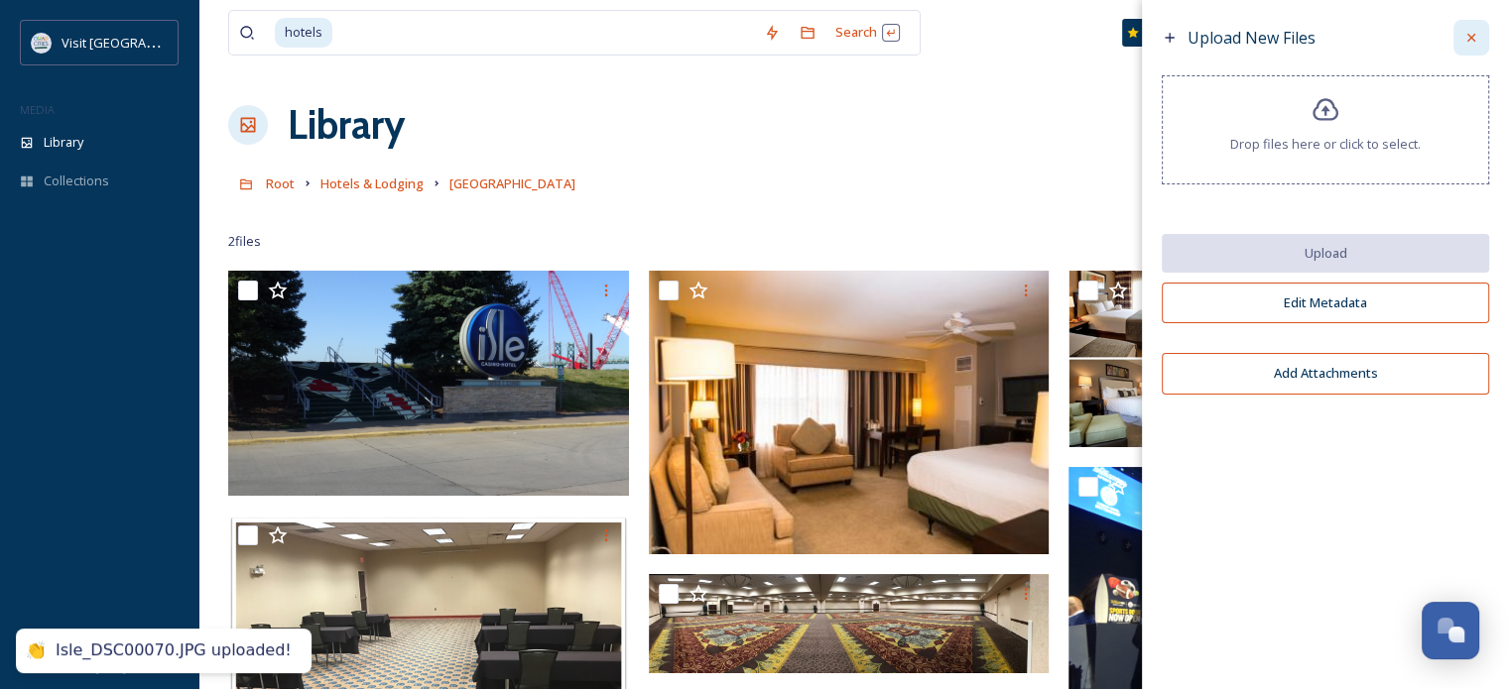
click at [1468, 39] on icon at bounding box center [1471, 38] width 16 height 16
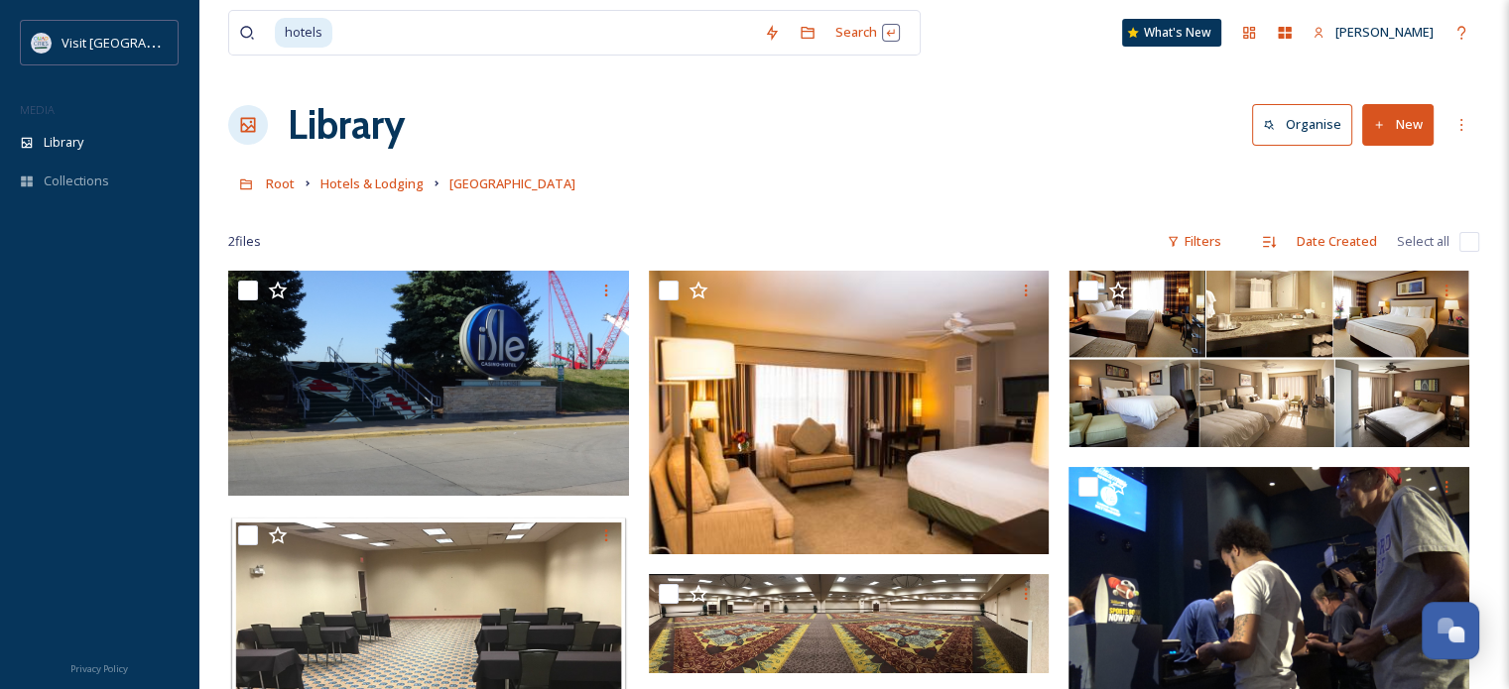
click at [1380, 126] on icon at bounding box center [1379, 125] width 13 height 13
click at [1369, 172] on span "File Upload" at bounding box center [1388, 171] width 65 height 19
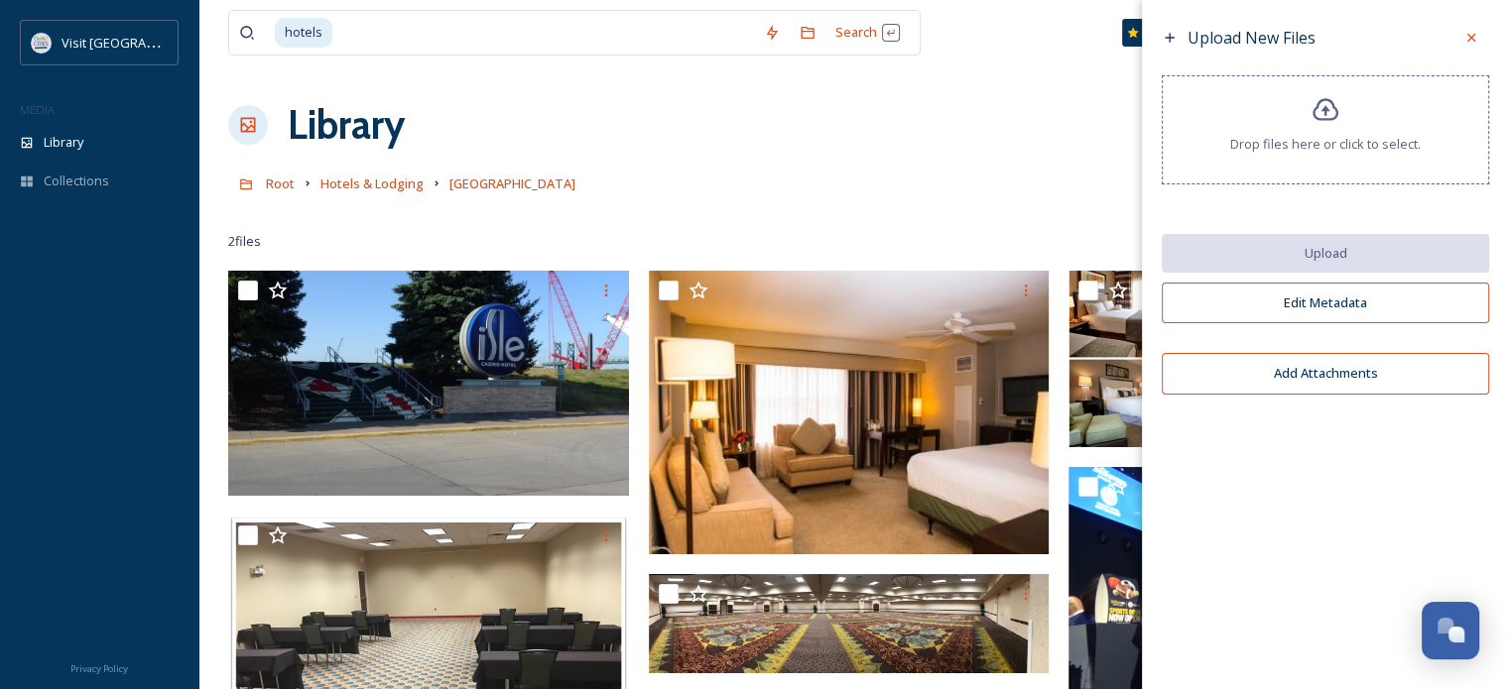
click at [1317, 114] on icon at bounding box center [1325, 110] width 29 height 29
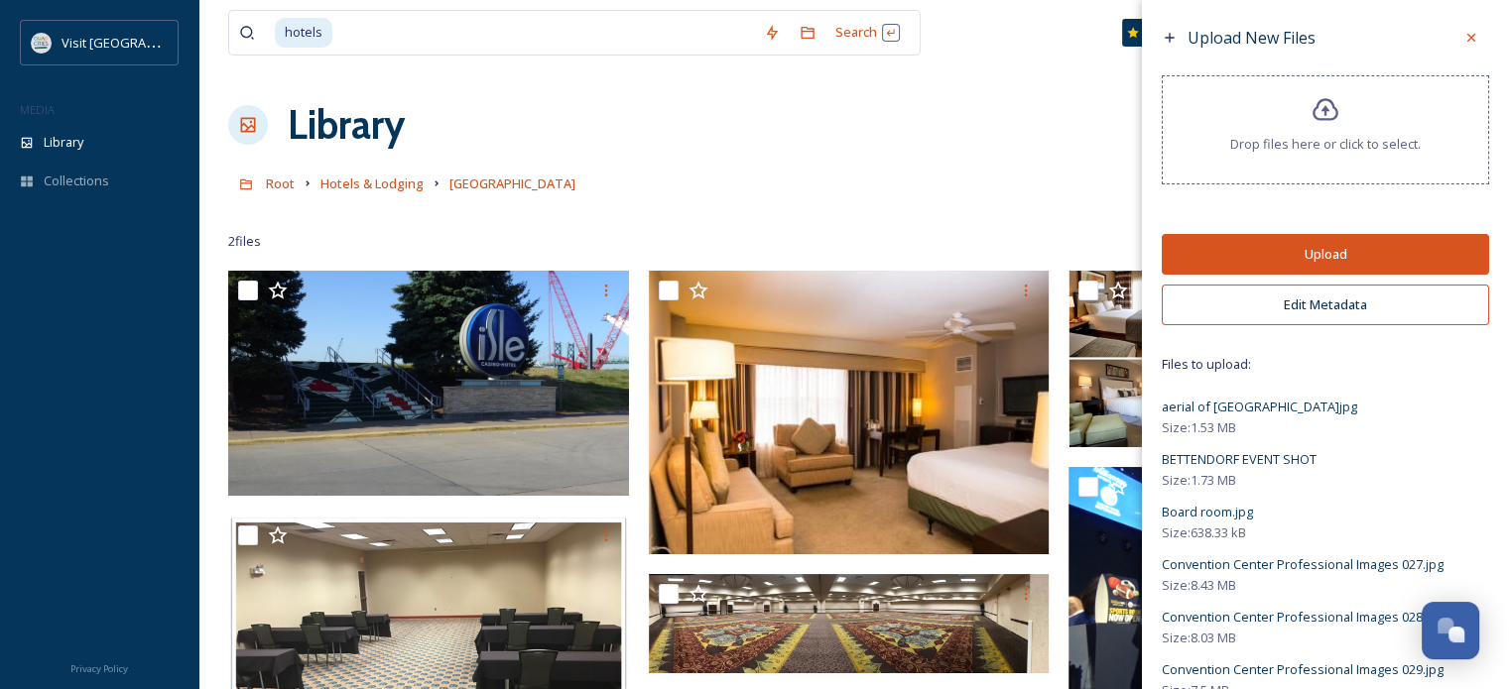
click at [1318, 249] on button "Upload" at bounding box center [1325, 254] width 327 height 41
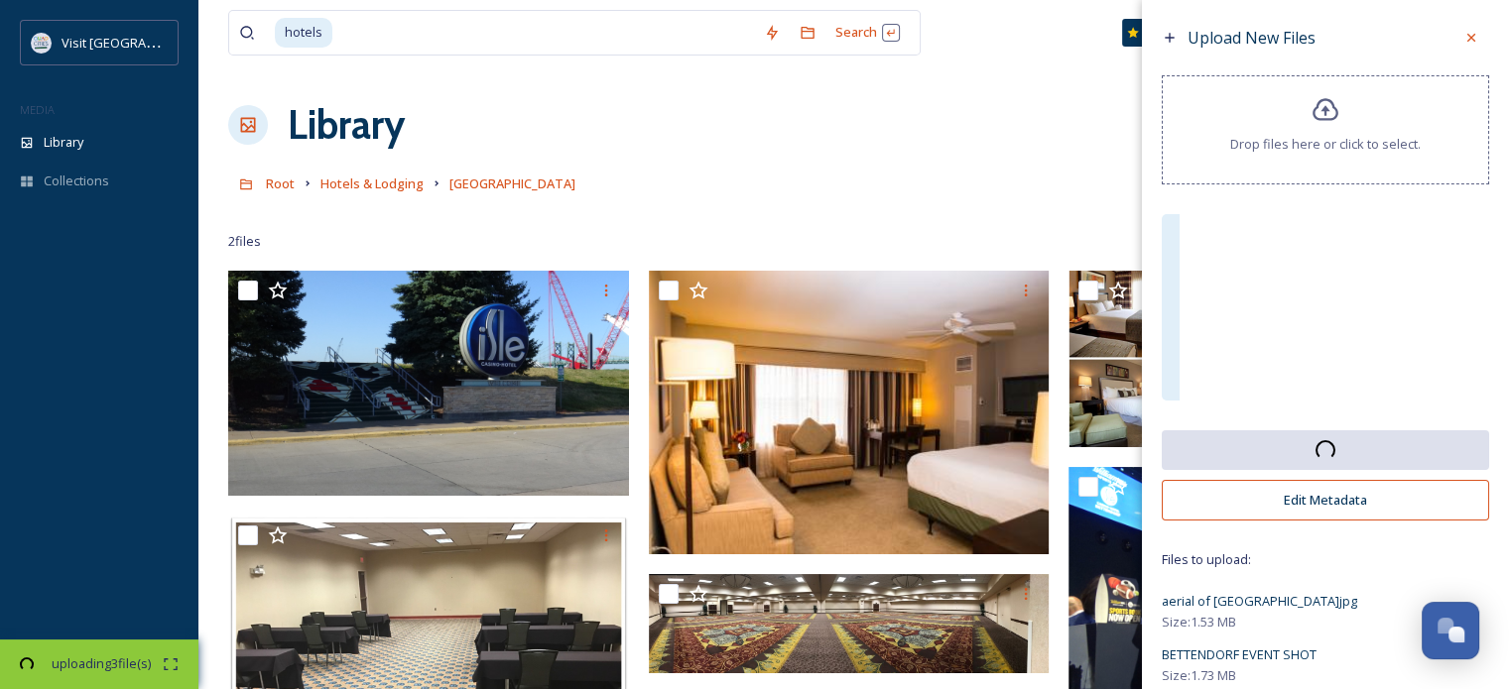
click at [1317, 100] on icon at bounding box center [1325, 110] width 29 height 29
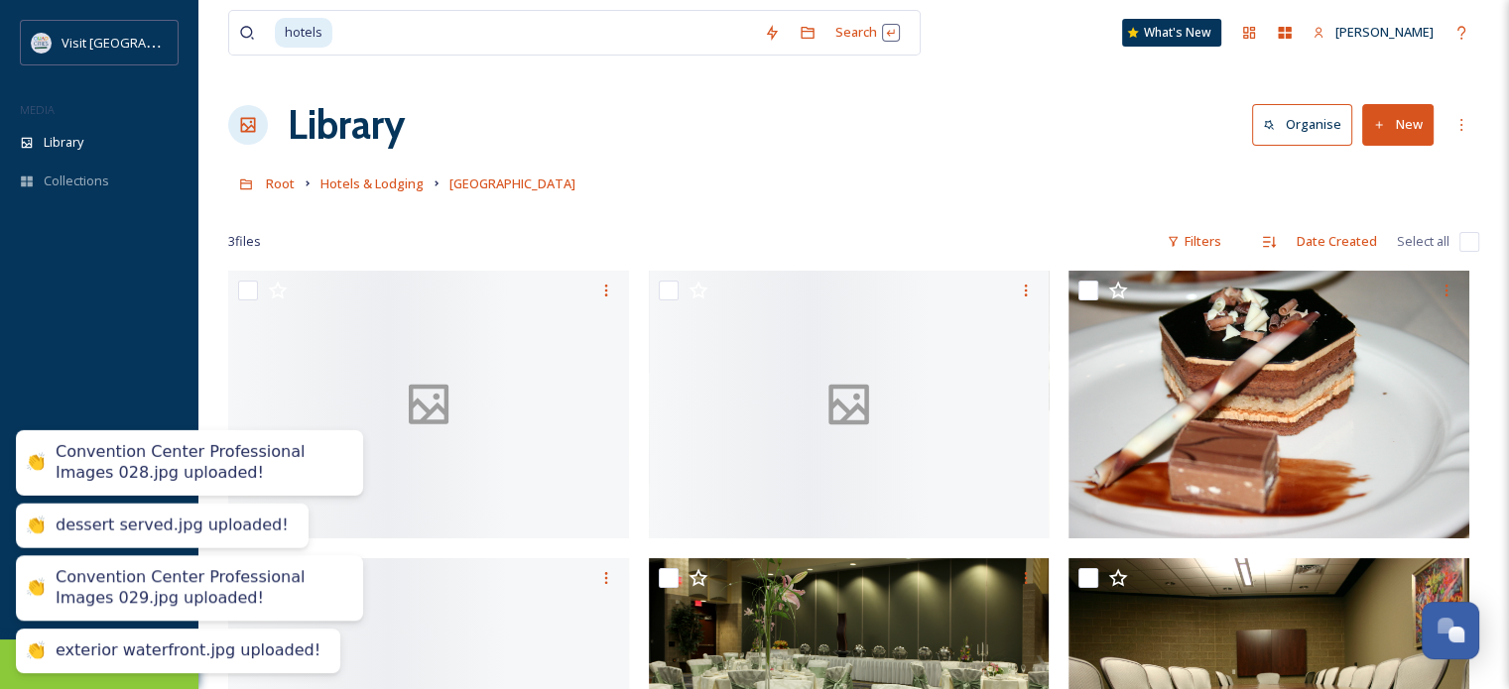
drag, startPoint x: 509, startPoint y: 184, endPoint x: 1401, endPoint y: 121, distance: 894.0
click at [1401, 121] on button "New" at bounding box center [1397, 124] width 71 height 41
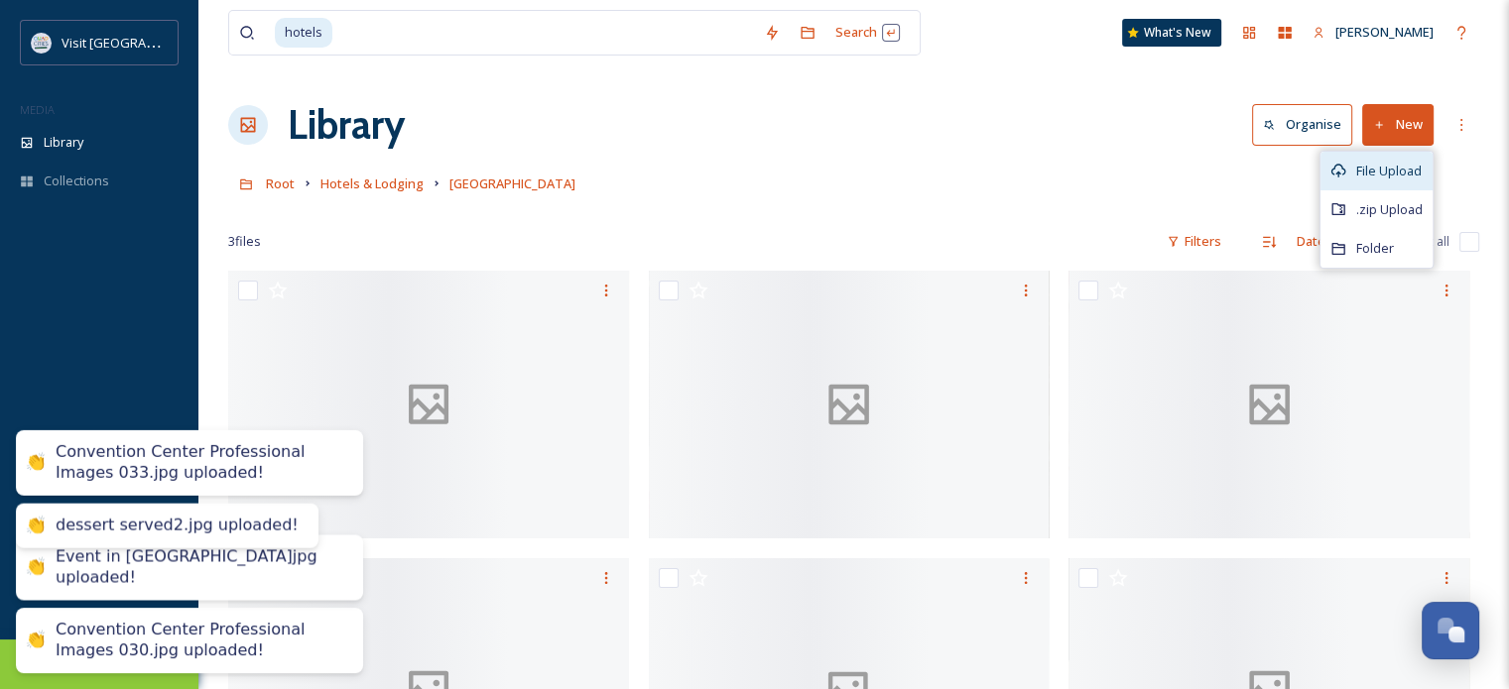
click at [1393, 175] on span "File Upload" at bounding box center [1388, 171] width 65 height 19
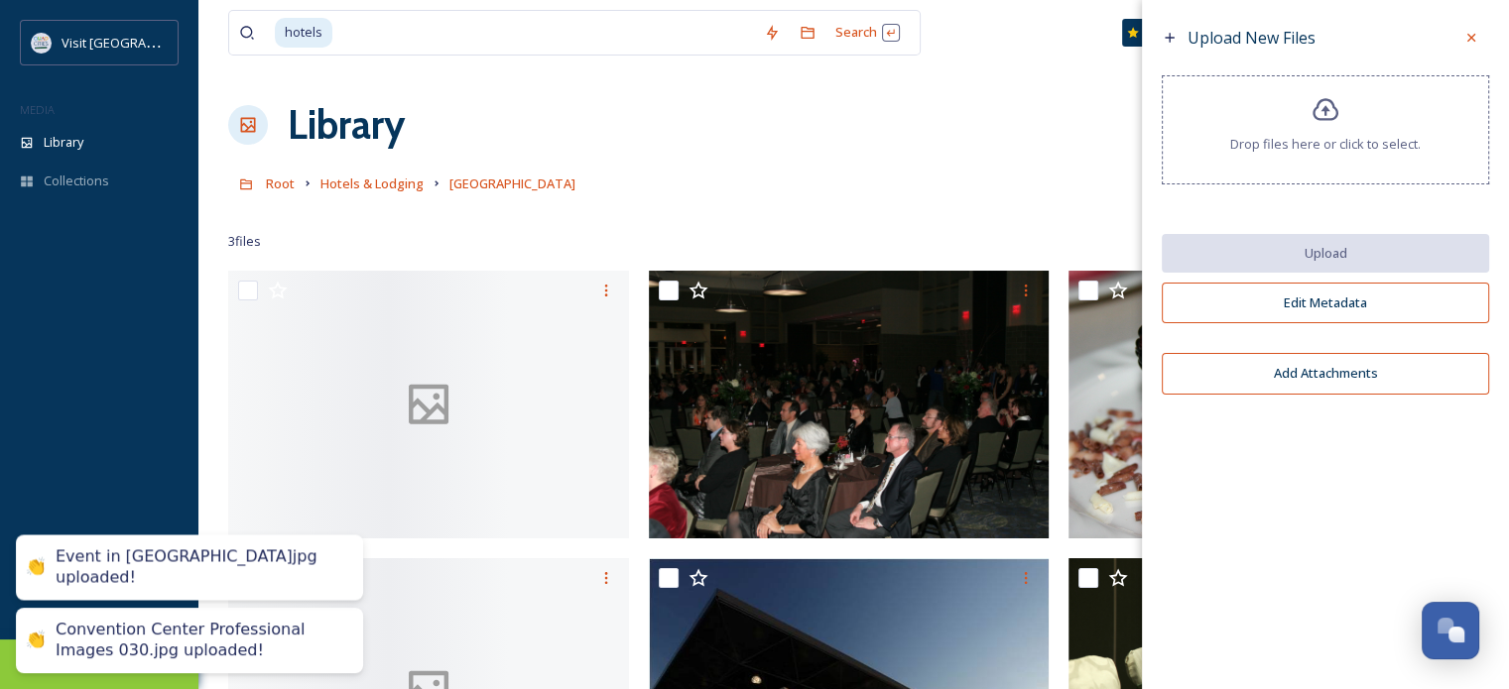
click at [1342, 137] on span "Drop files here or click to select." at bounding box center [1325, 144] width 190 height 19
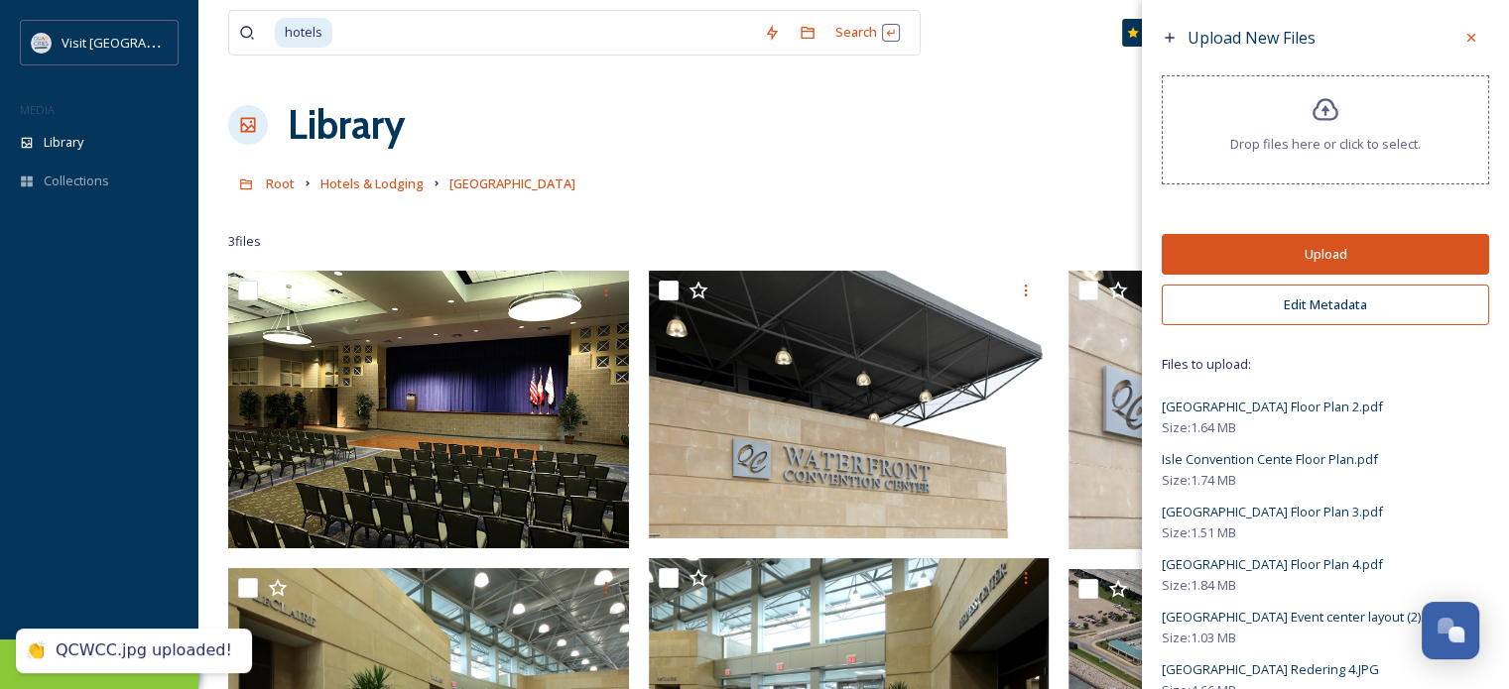
click at [1357, 258] on button "Upload" at bounding box center [1325, 254] width 327 height 41
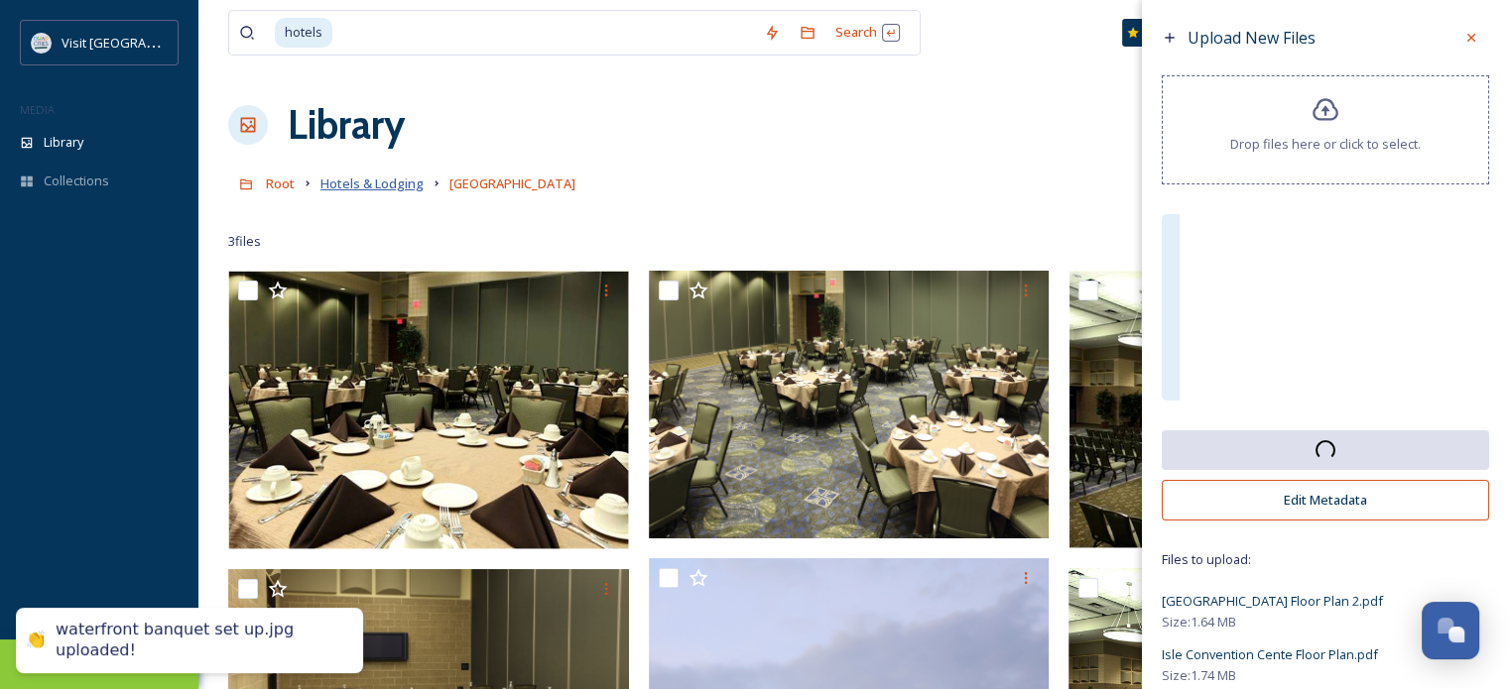
click at [400, 188] on span "Hotels & Lodging" at bounding box center [371, 184] width 103 height 18
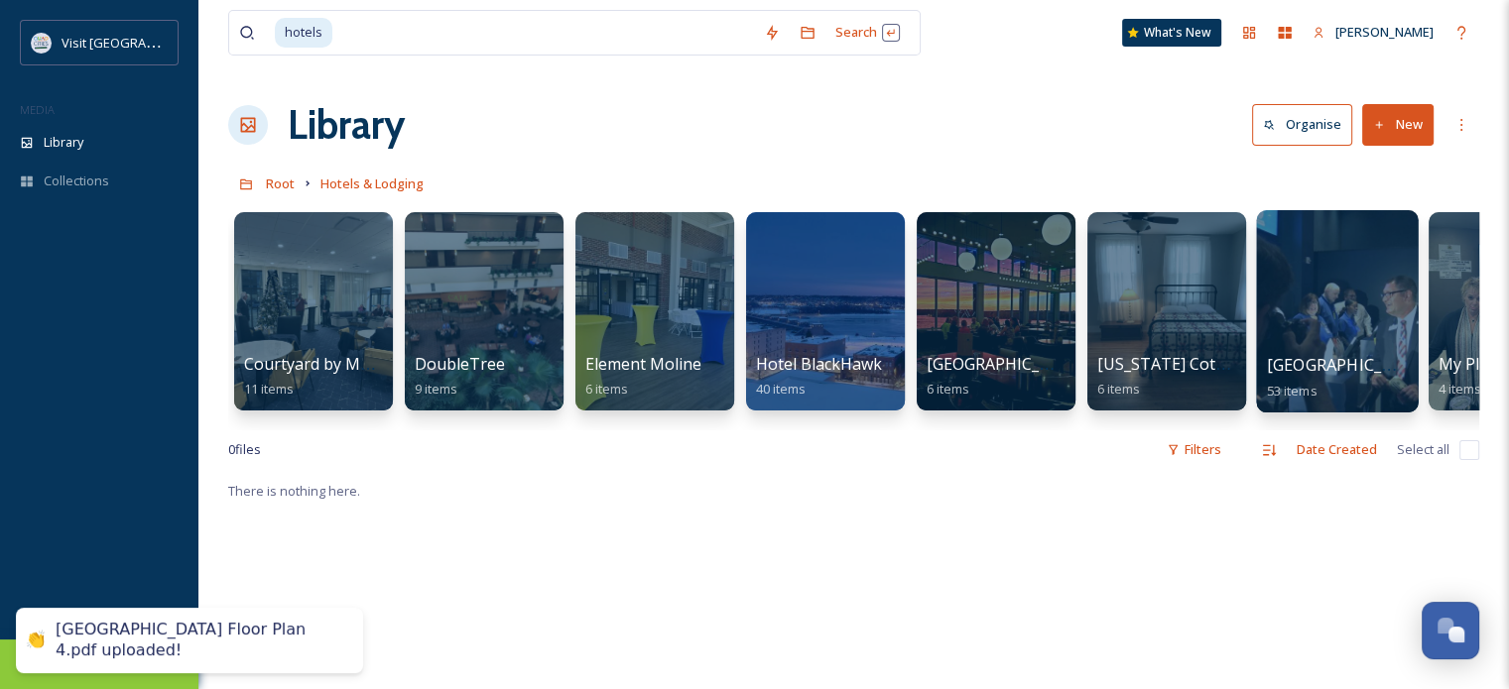
drag, startPoint x: 1309, startPoint y: 361, endPoint x: 1326, endPoint y: 291, distance: 72.4
click at [1326, 291] on div at bounding box center [1337, 311] width 162 height 202
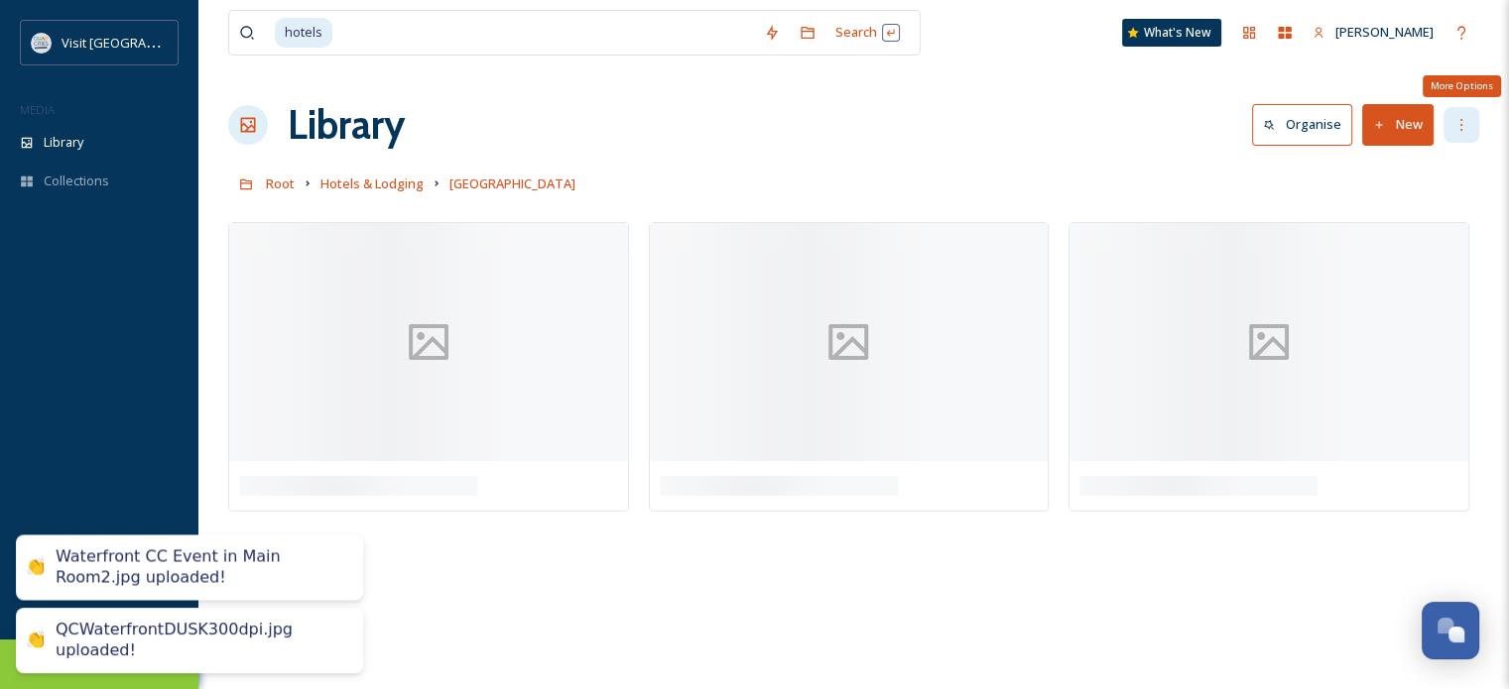
click at [1474, 128] on div "More Options" at bounding box center [1461, 125] width 36 height 36
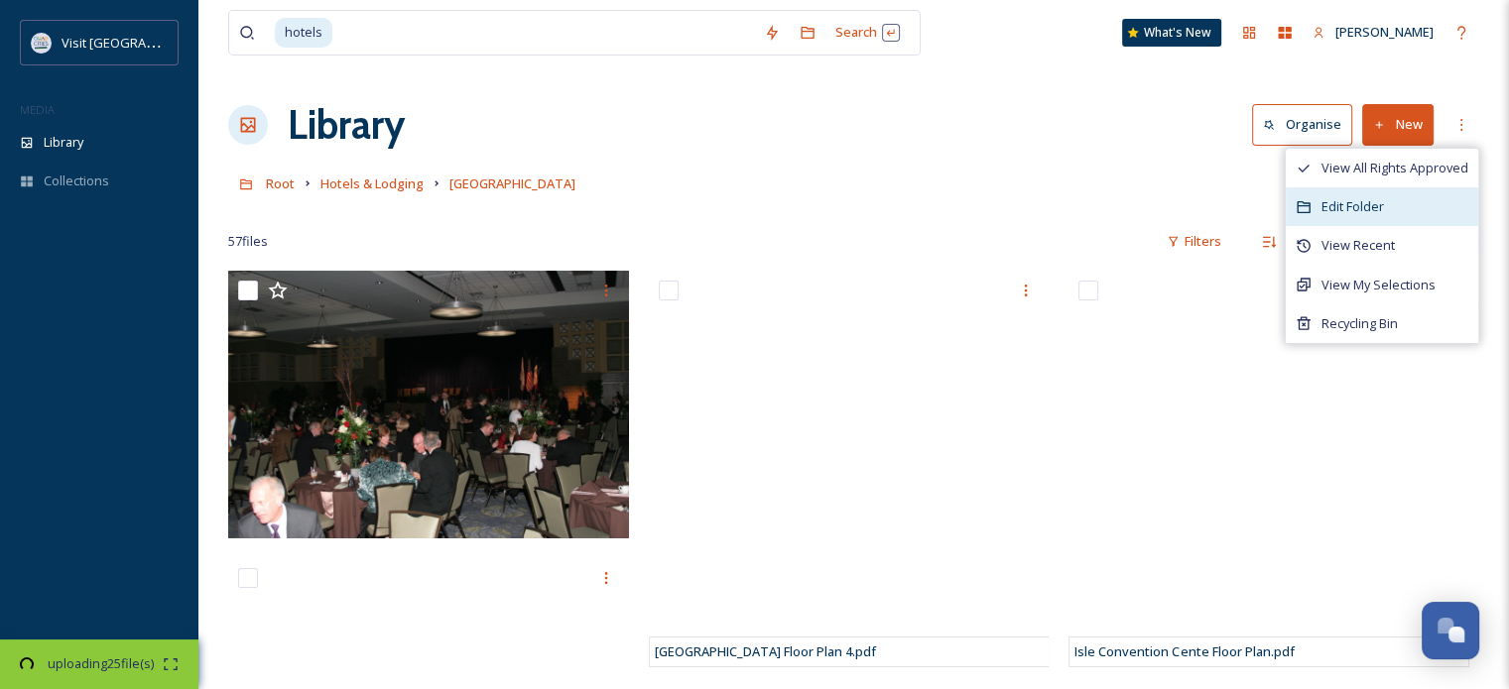
click at [1345, 213] on span "Edit Folder" at bounding box center [1352, 206] width 62 height 19
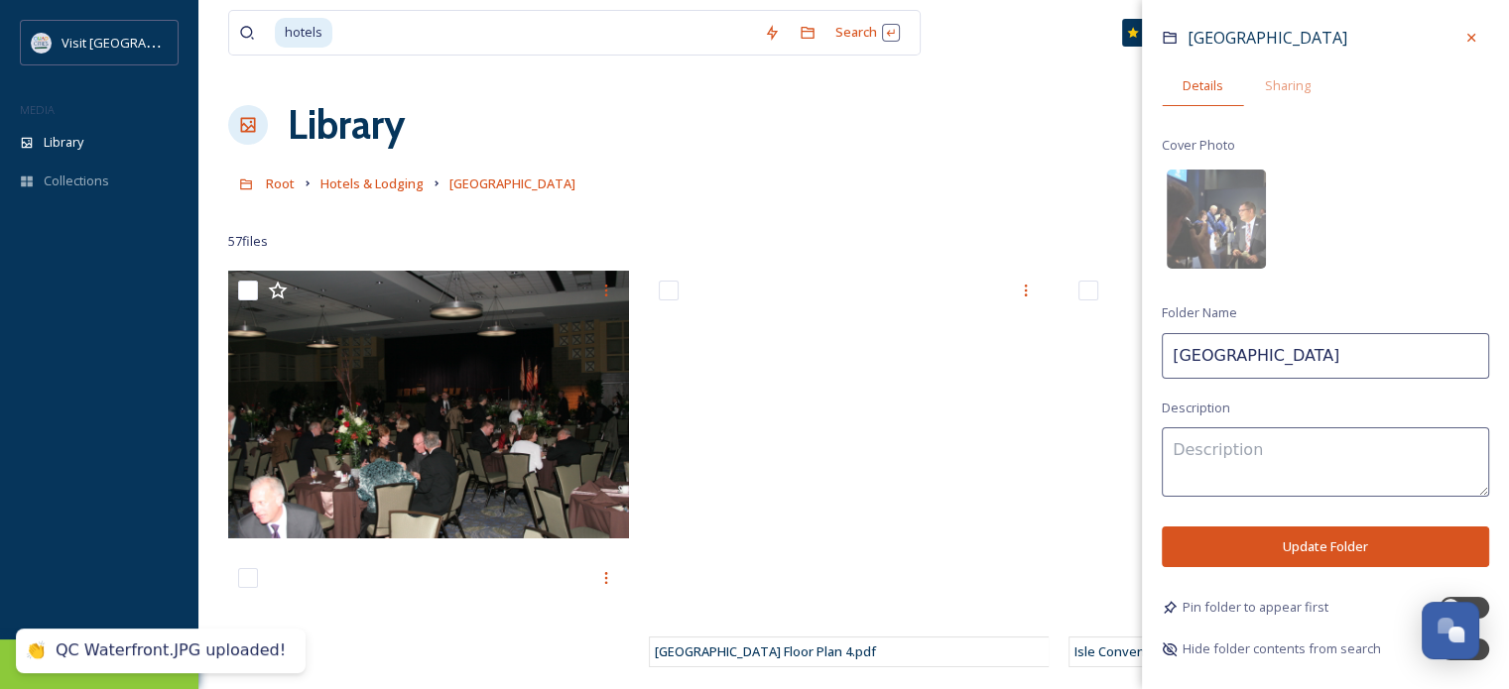
click at [1338, 346] on input "[GEOGRAPHIC_DATA]" at bounding box center [1325, 356] width 327 height 46
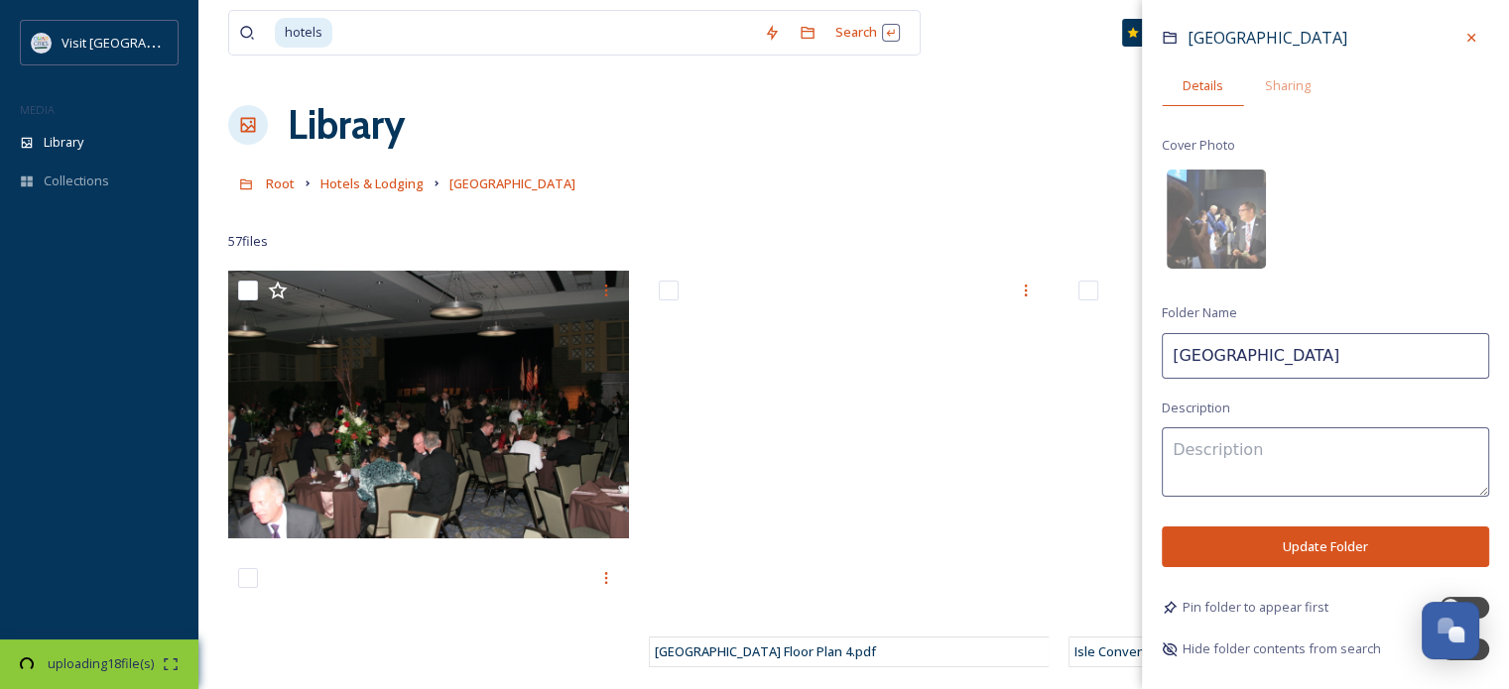
scroll to position [0, 8]
type input "[GEOGRAPHIC_DATA]"
click at [1306, 444] on textarea at bounding box center [1325, 462] width 327 height 69
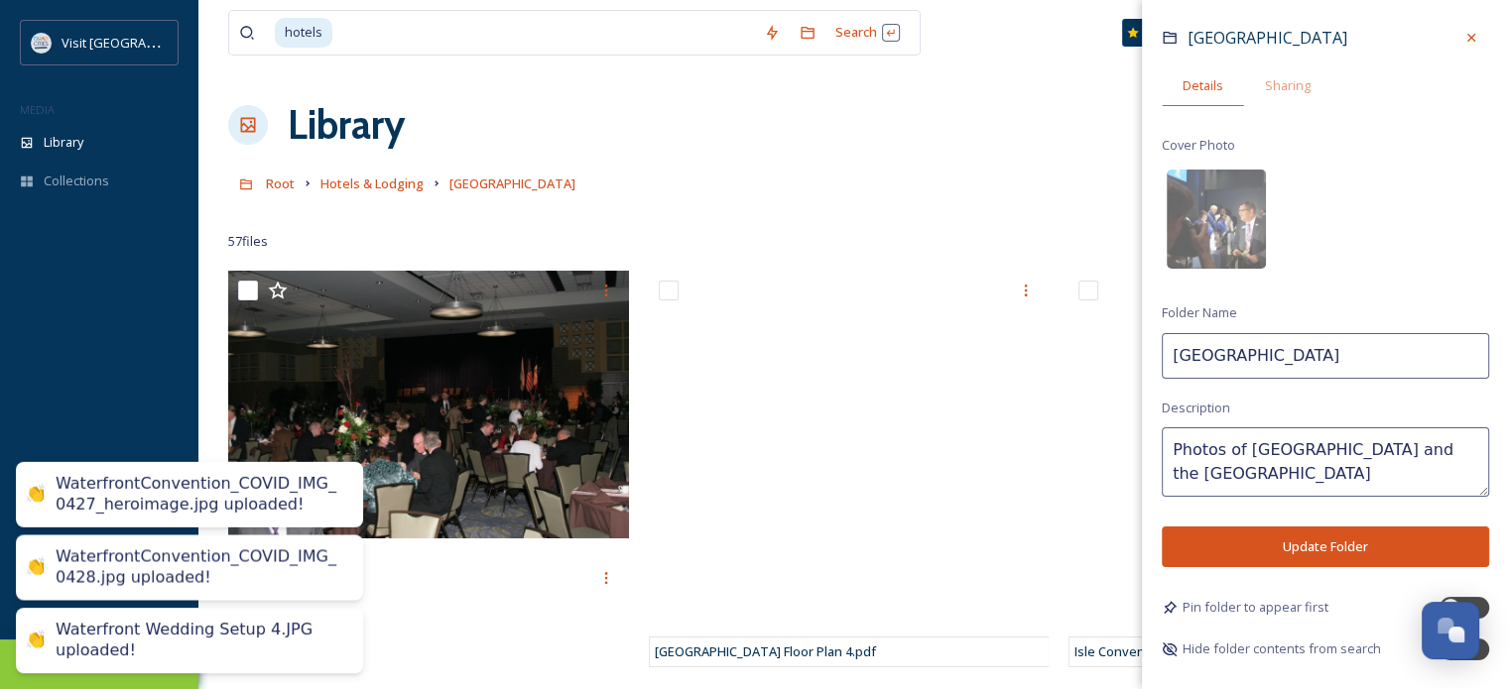
type textarea "Photos of [GEOGRAPHIC_DATA] and the [GEOGRAPHIC_DATA]"
click at [1438, 360] on input "[GEOGRAPHIC_DATA]" at bounding box center [1325, 356] width 327 height 46
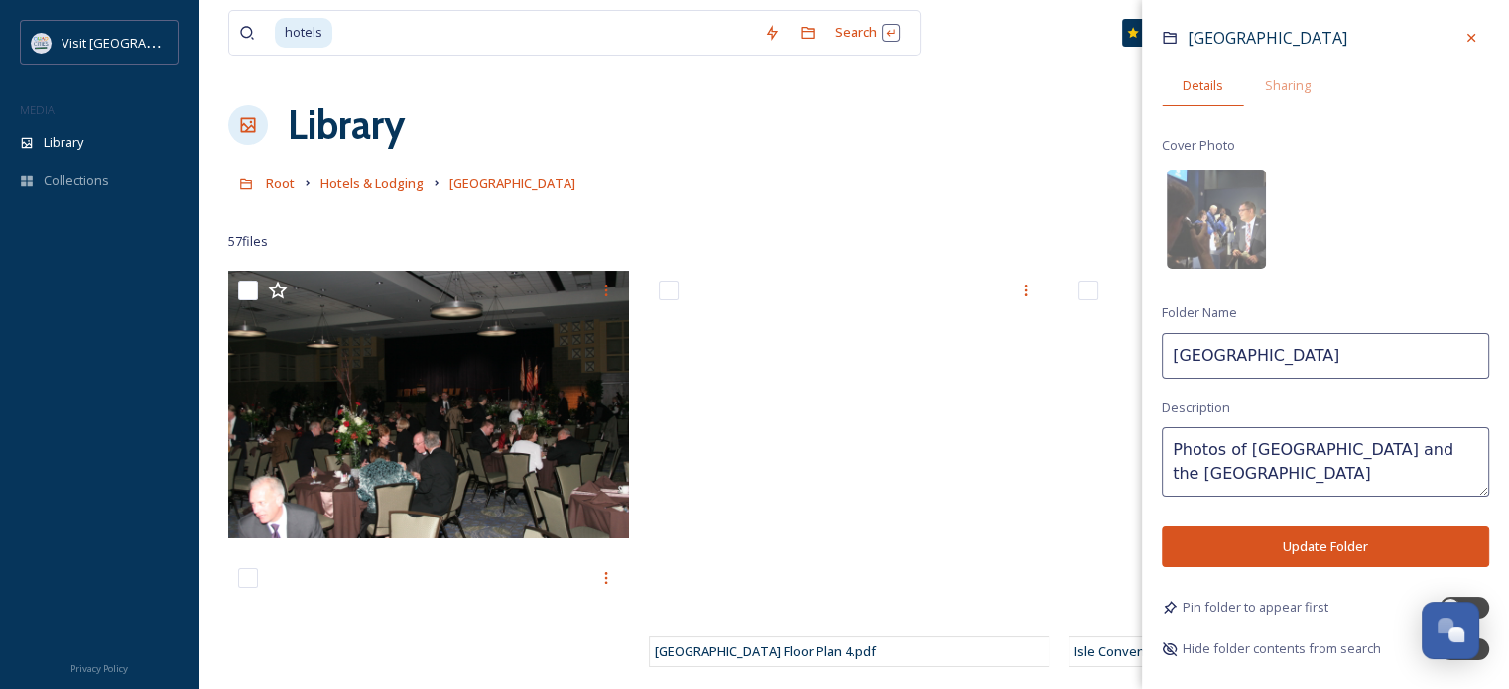
type input "[GEOGRAPHIC_DATA]"
click at [1338, 548] on button "Update Folder" at bounding box center [1325, 547] width 327 height 41
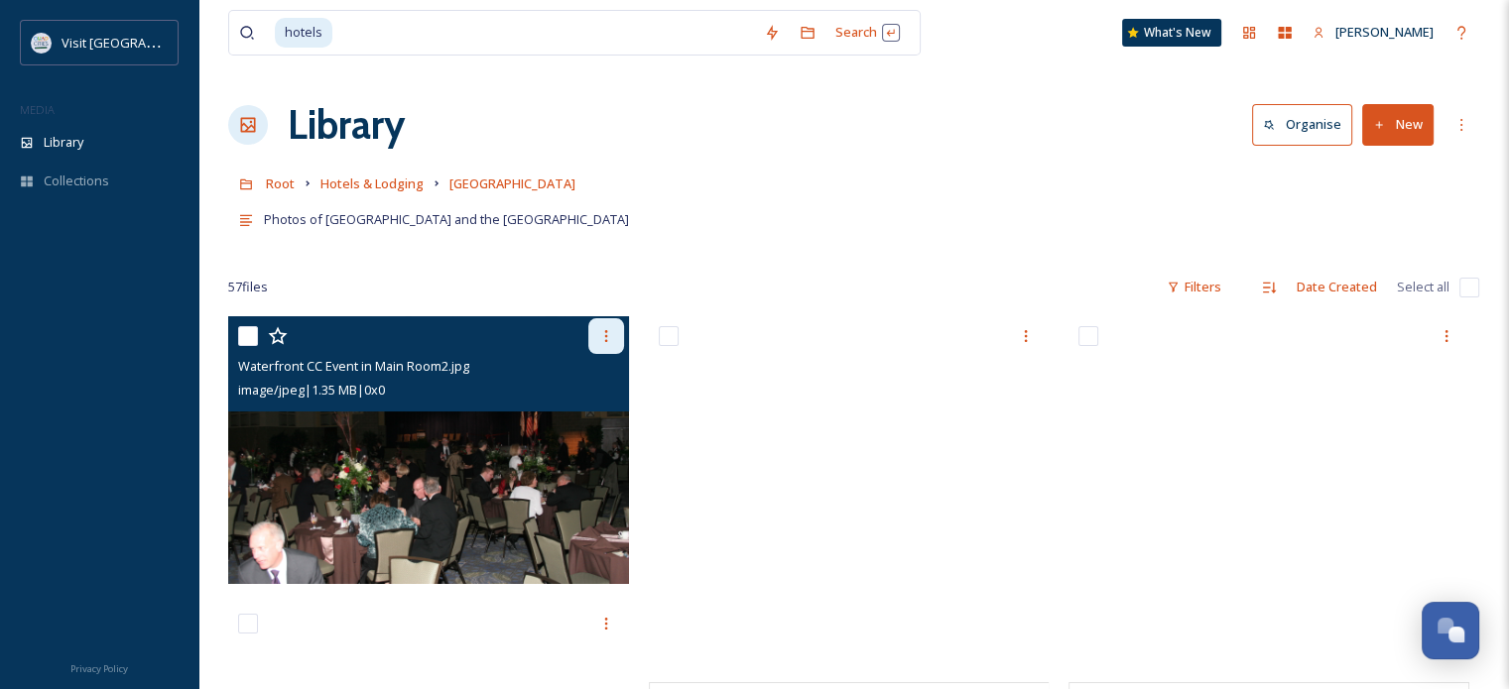
click at [607, 338] on icon at bounding box center [606, 336] width 16 height 16
drag, startPoint x: 453, startPoint y: 447, endPoint x: 402, endPoint y: 466, distance: 54.9
click at [402, 466] on img at bounding box center [428, 449] width 401 height 267
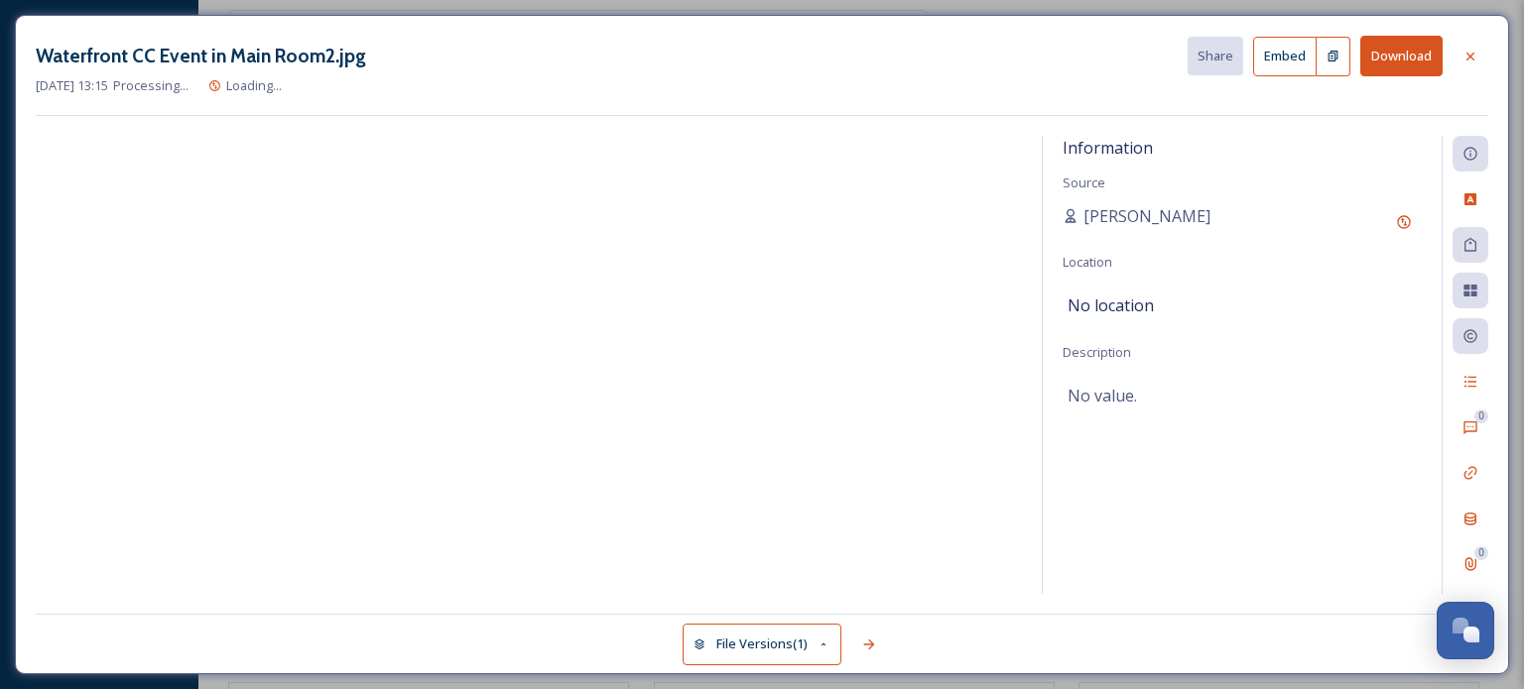
click at [402, 466] on div at bounding box center [529, 365] width 986 height 458
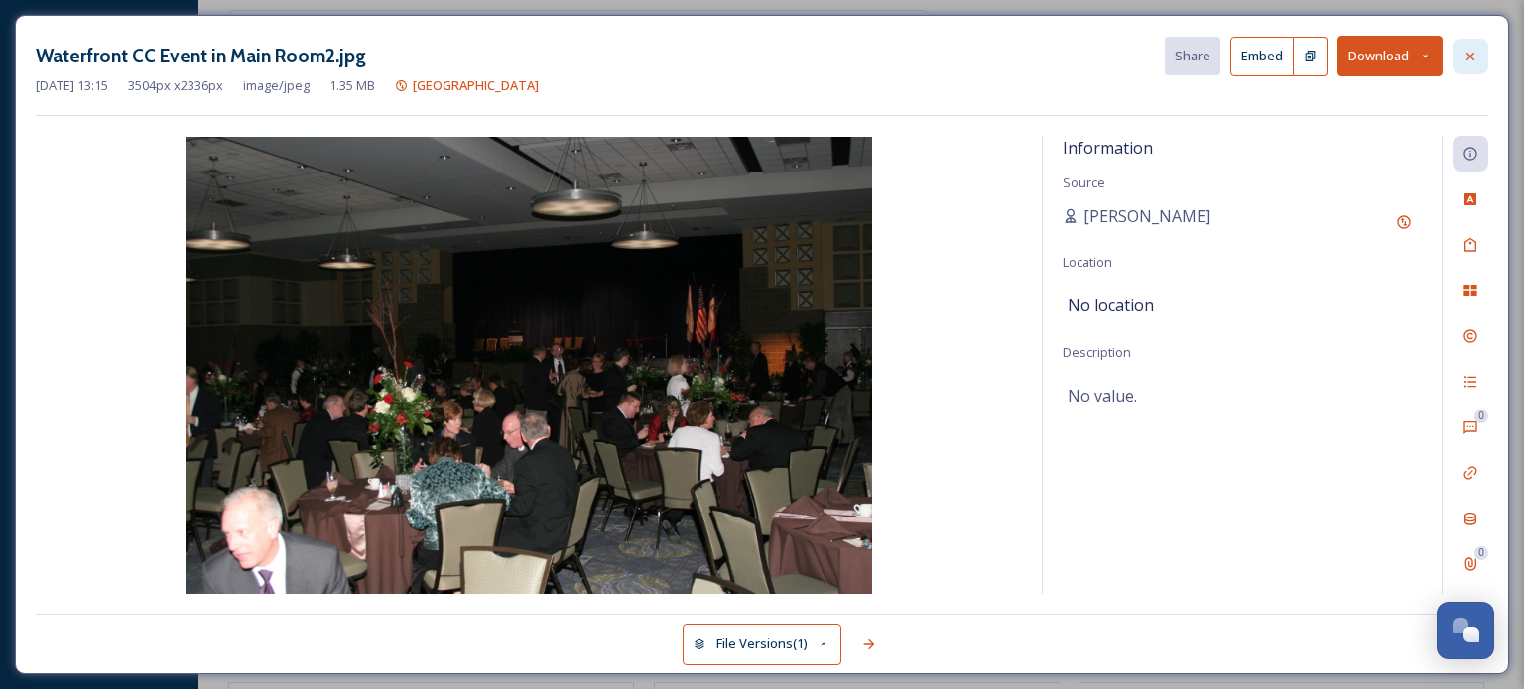
click at [1472, 59] on icon at bounding box center [1470, 57] width 16 height 16
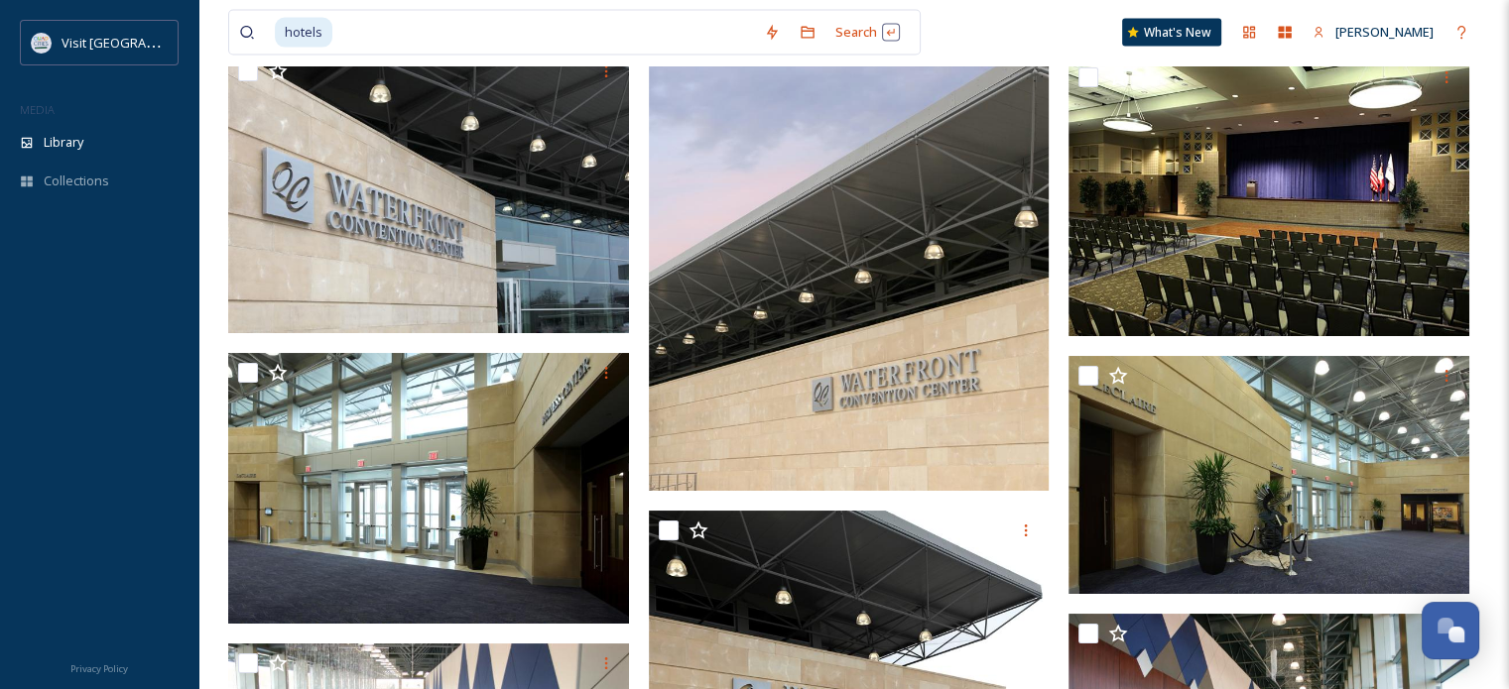
scroll to position [4302, 0]
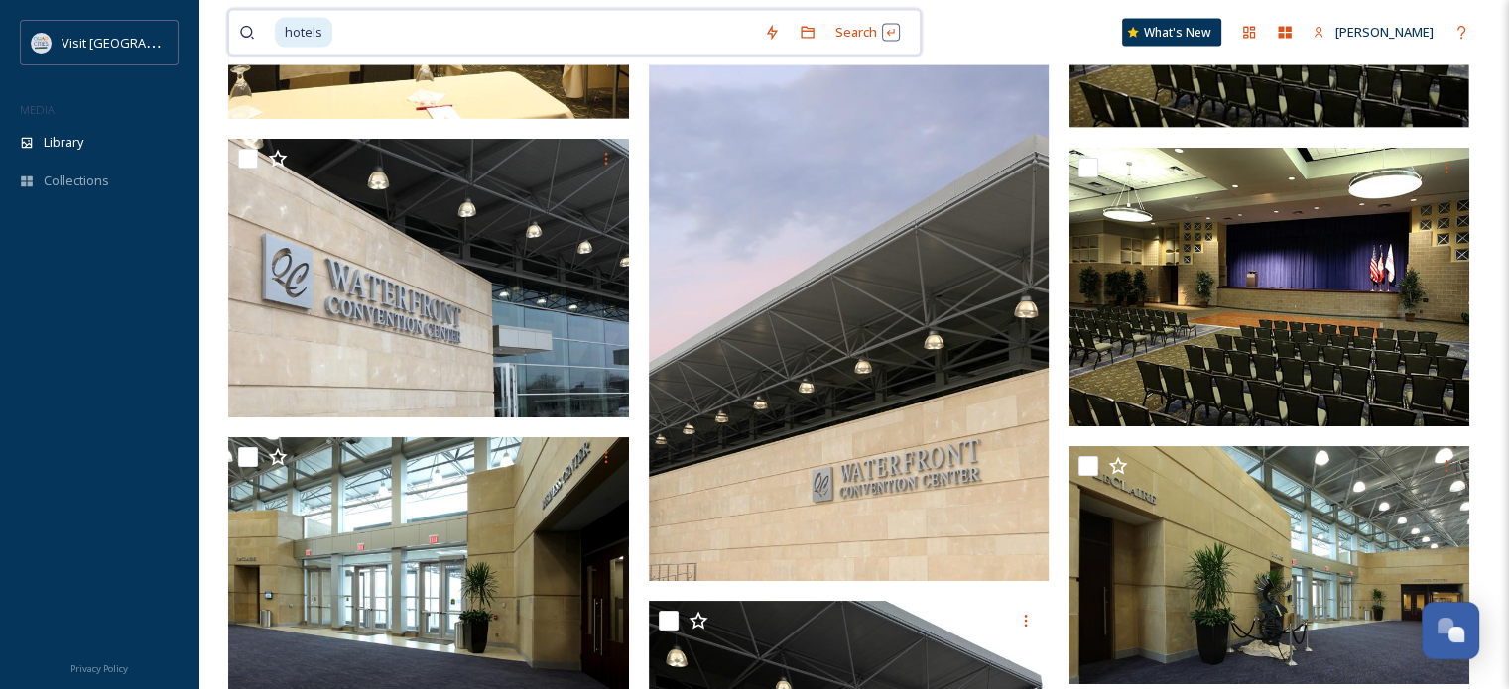
click at [392, 31] on input at bounding box center [544, 33] width 420 height 44
type input "h"
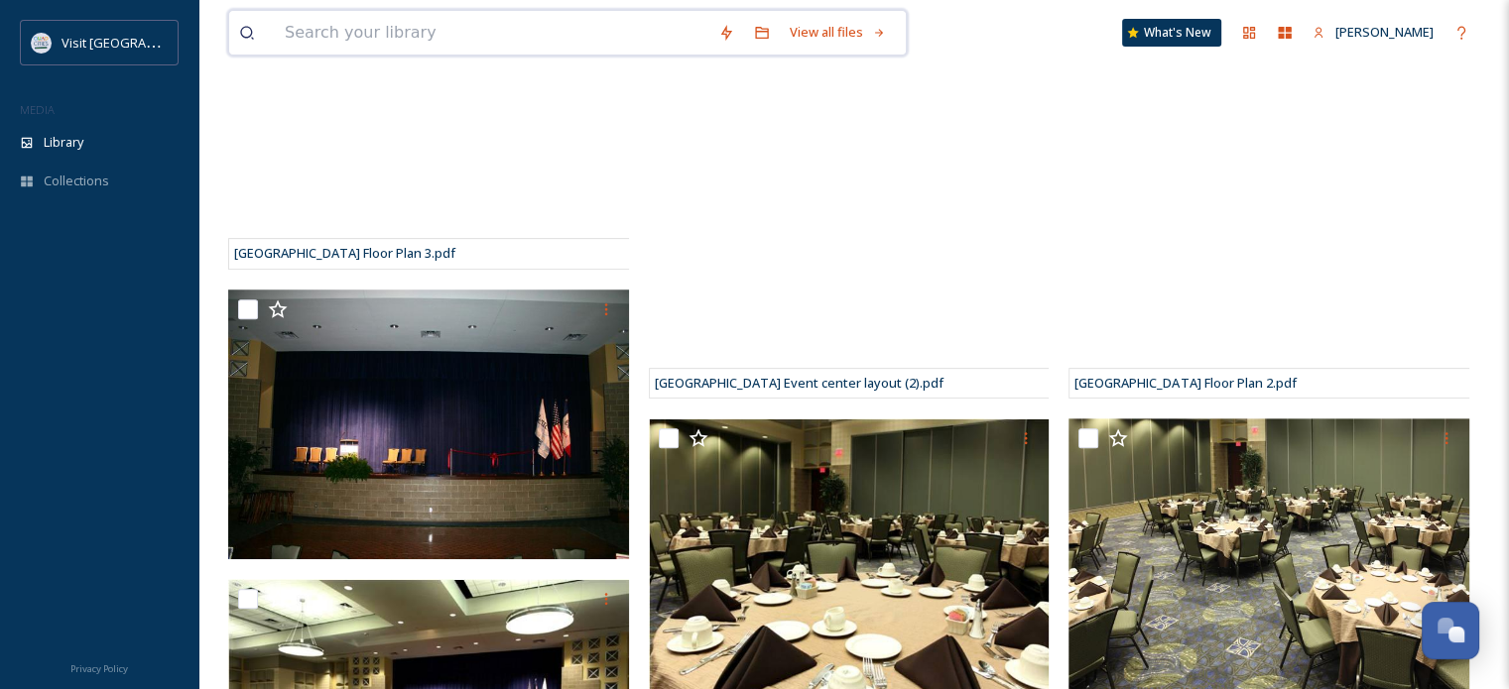
scroll to position [0, 0]
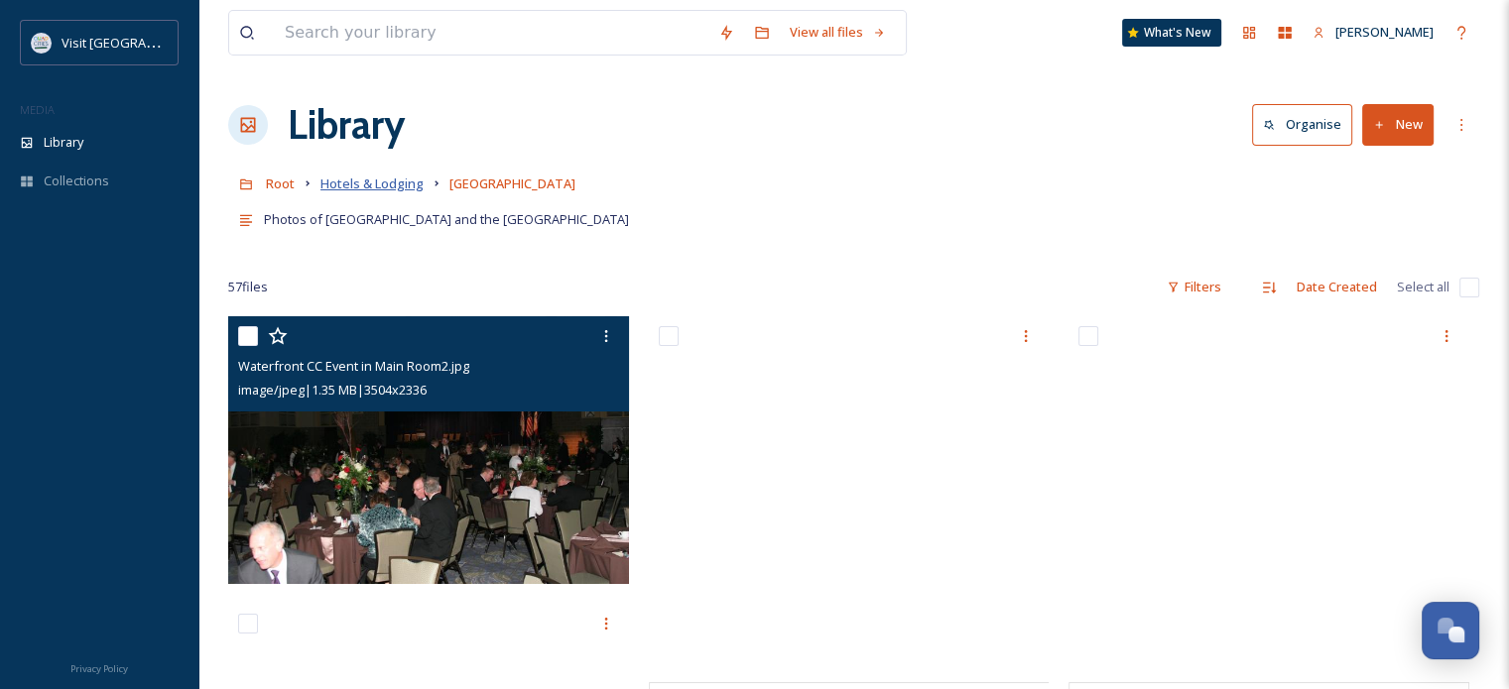
click at [361, 186] on span "Hotels & Lodging" at bounding box center [371, 184] width 103 height 18
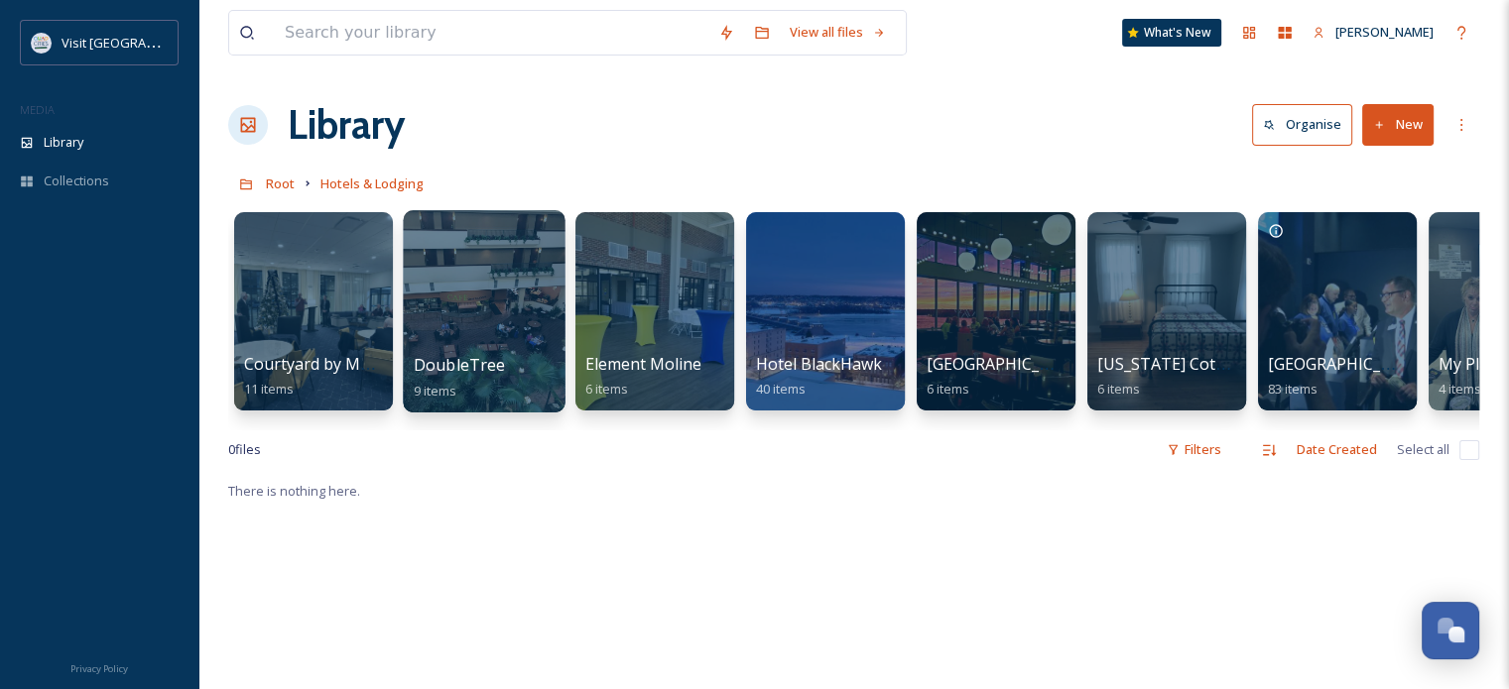
click at [504, 319] on div at bounding box center [484, 311] width 162 height 202
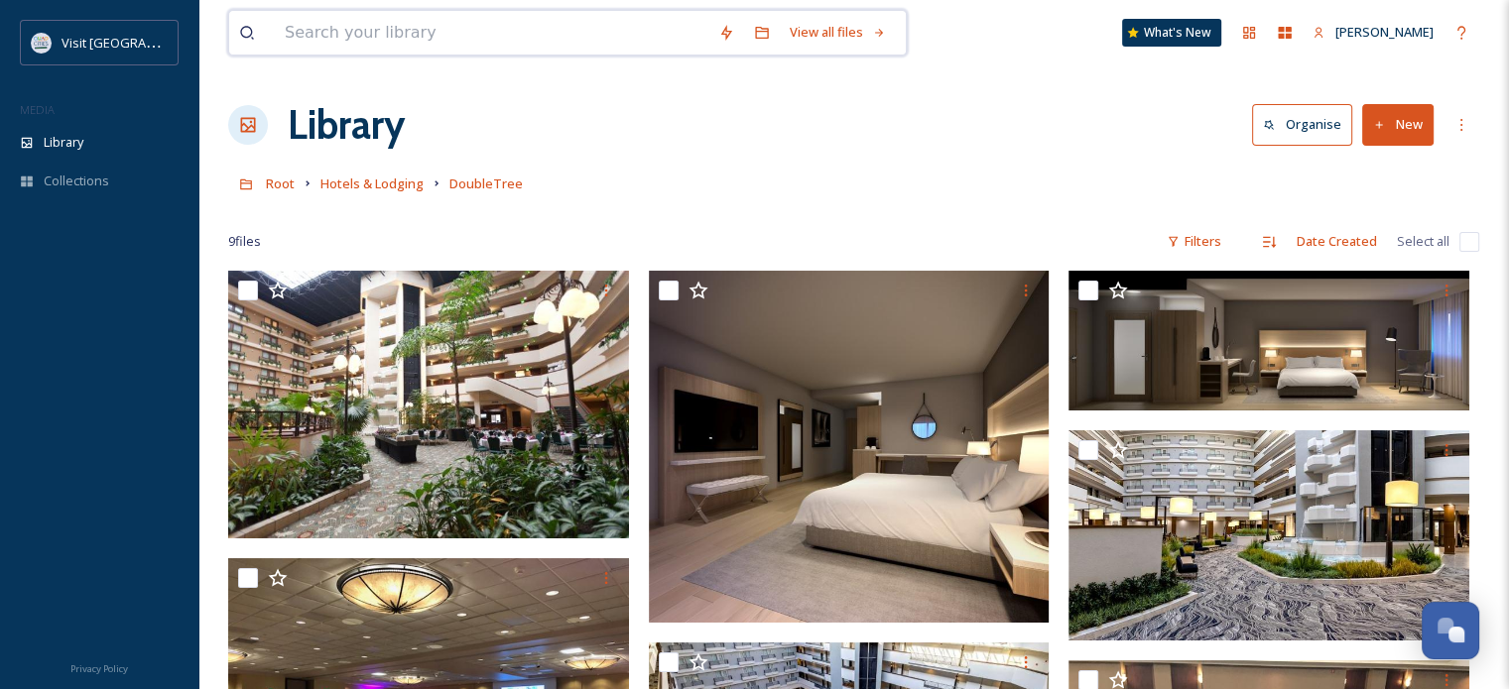
click at [487, 39] on input at bounding box center [492, 33] width 434 height 44
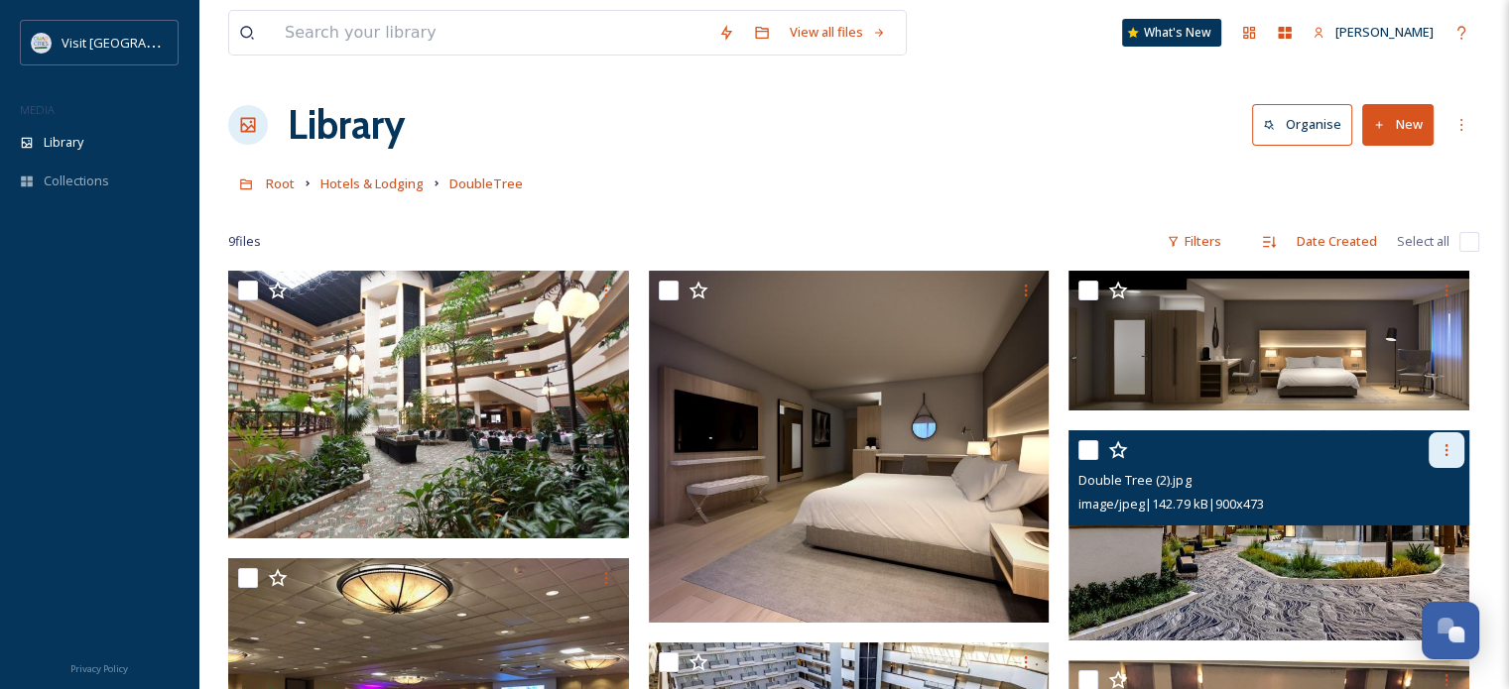
click at [1448, 448] on icon at bounding box center [1446, 450] width 16 height 16
click at [1440, 535] on span "Download" at bounding box center [1423, 532] width 61 height 19
